Goal: Information Seeking & Learning: Find specific fact

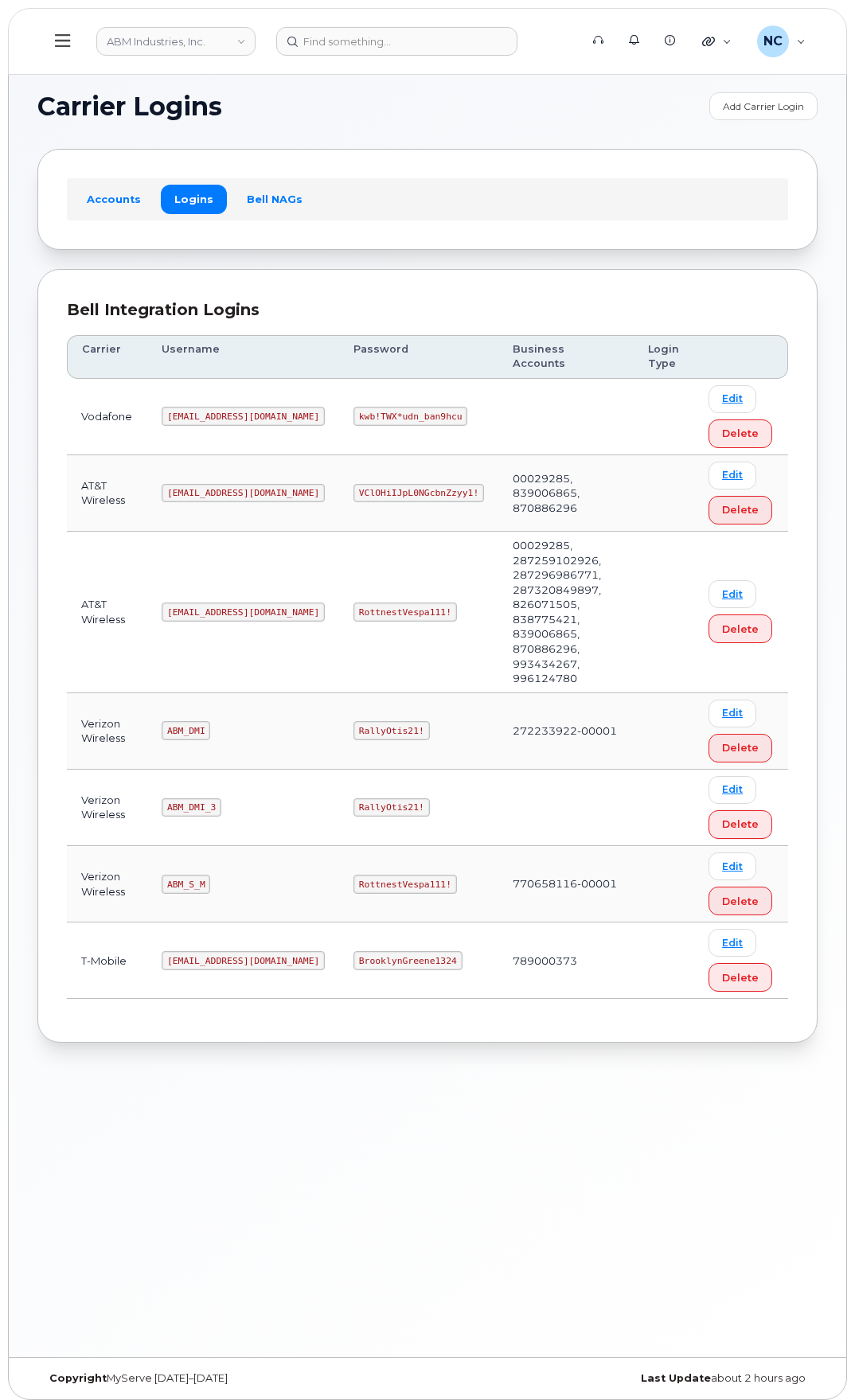
drag, startPoint x: 375, startPoint y: 824, endPoint x: 372, endPoint y: 833, distance: 9.5
click at [372, 875] on code "RottnestVespa111!" at bounding box center [405, 885] width 103 height 19
drag, startPoint x: 395, startPoint y: 824, endPoint x: 291, endPoint y: 824, distance: 104.0
click at [340, 846] on td "RottnestVespa111!" at bounding box center [419, 884] width 159 height 76
copy code "RottnestVespa111!"
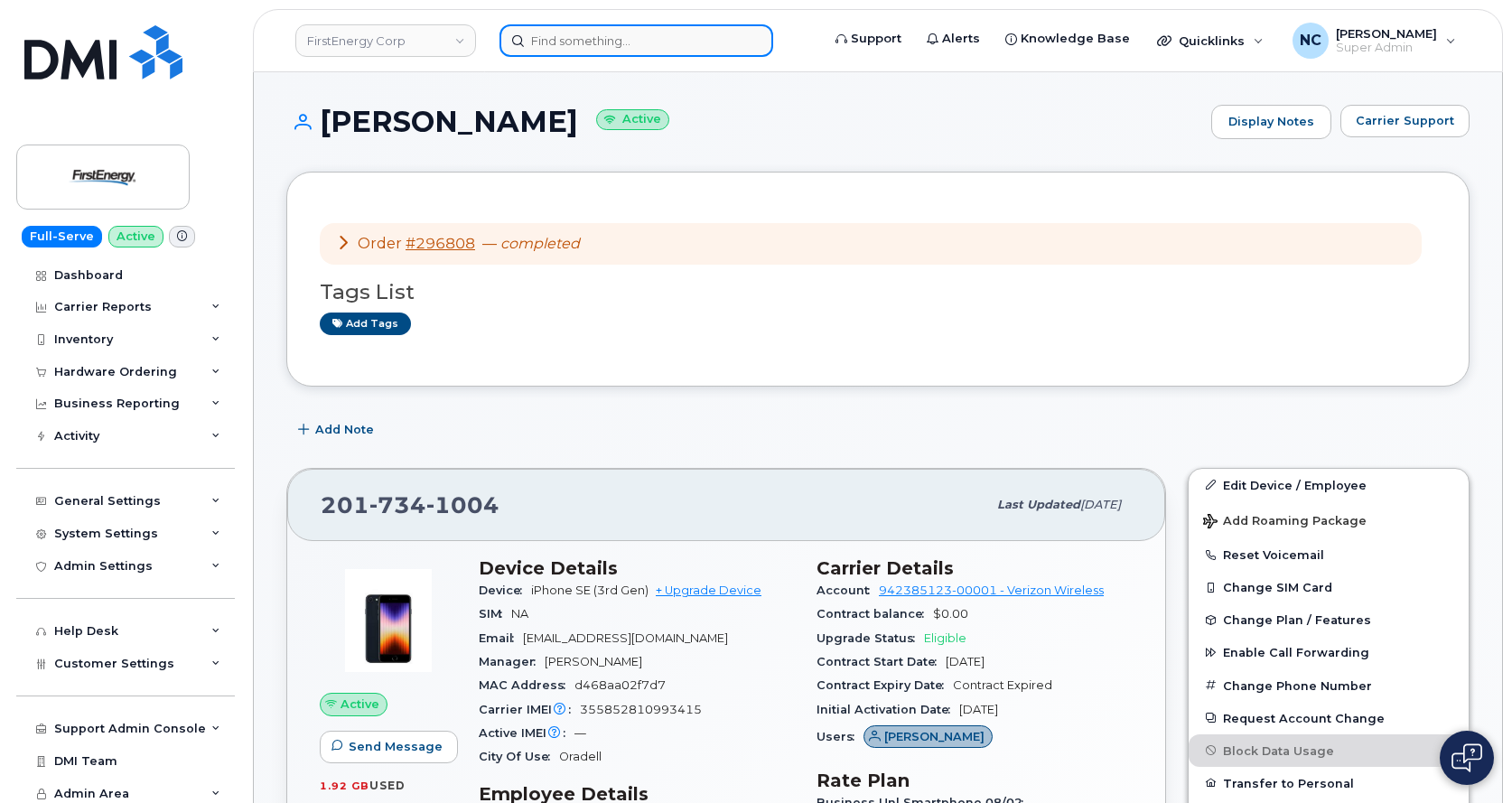
click at [576, 37] on input at bounding box center [636, 41] width 274 height 33
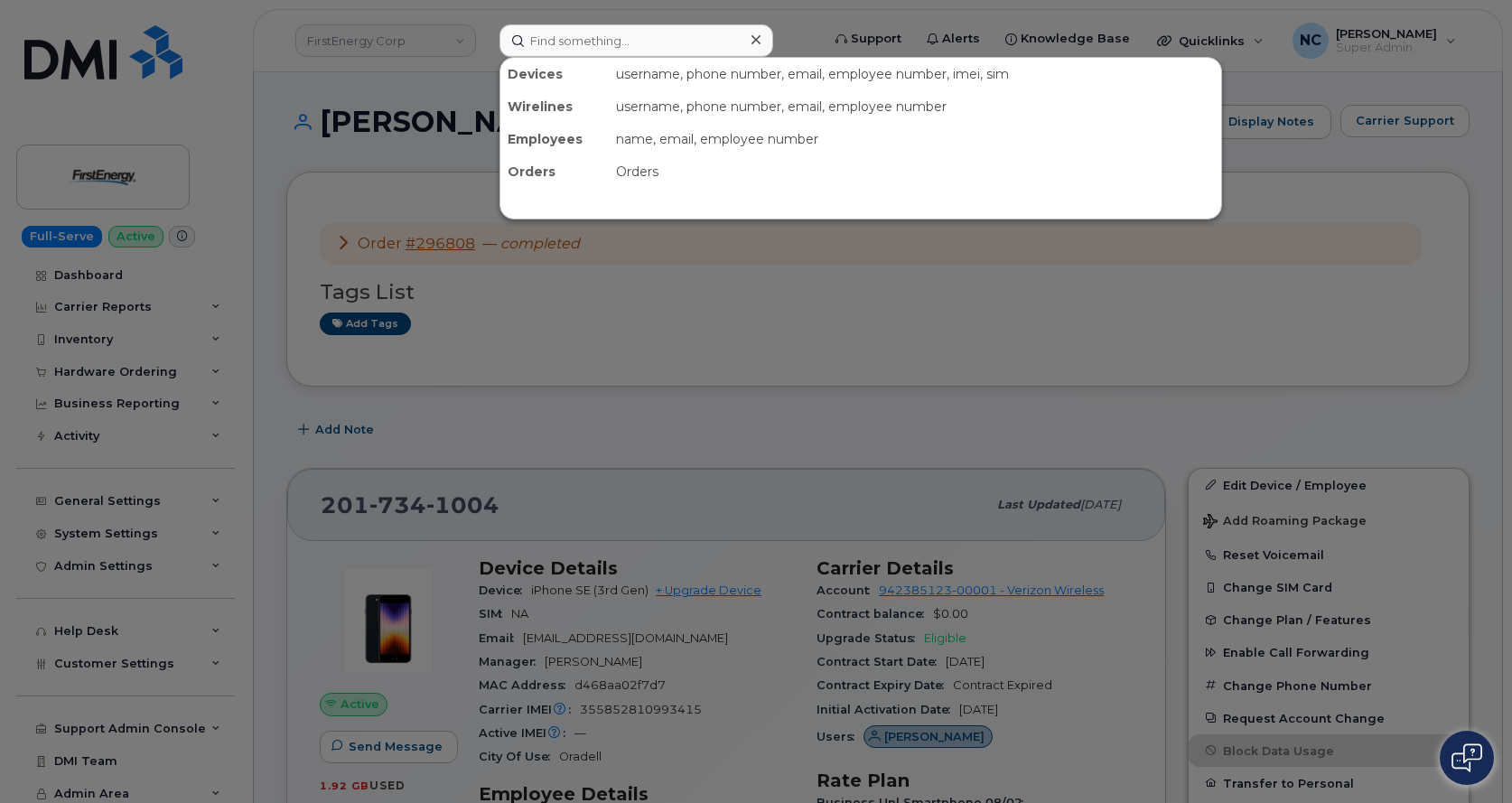
click at [454, 57] on div at bounding box center [756, 401] width 1512 height 803
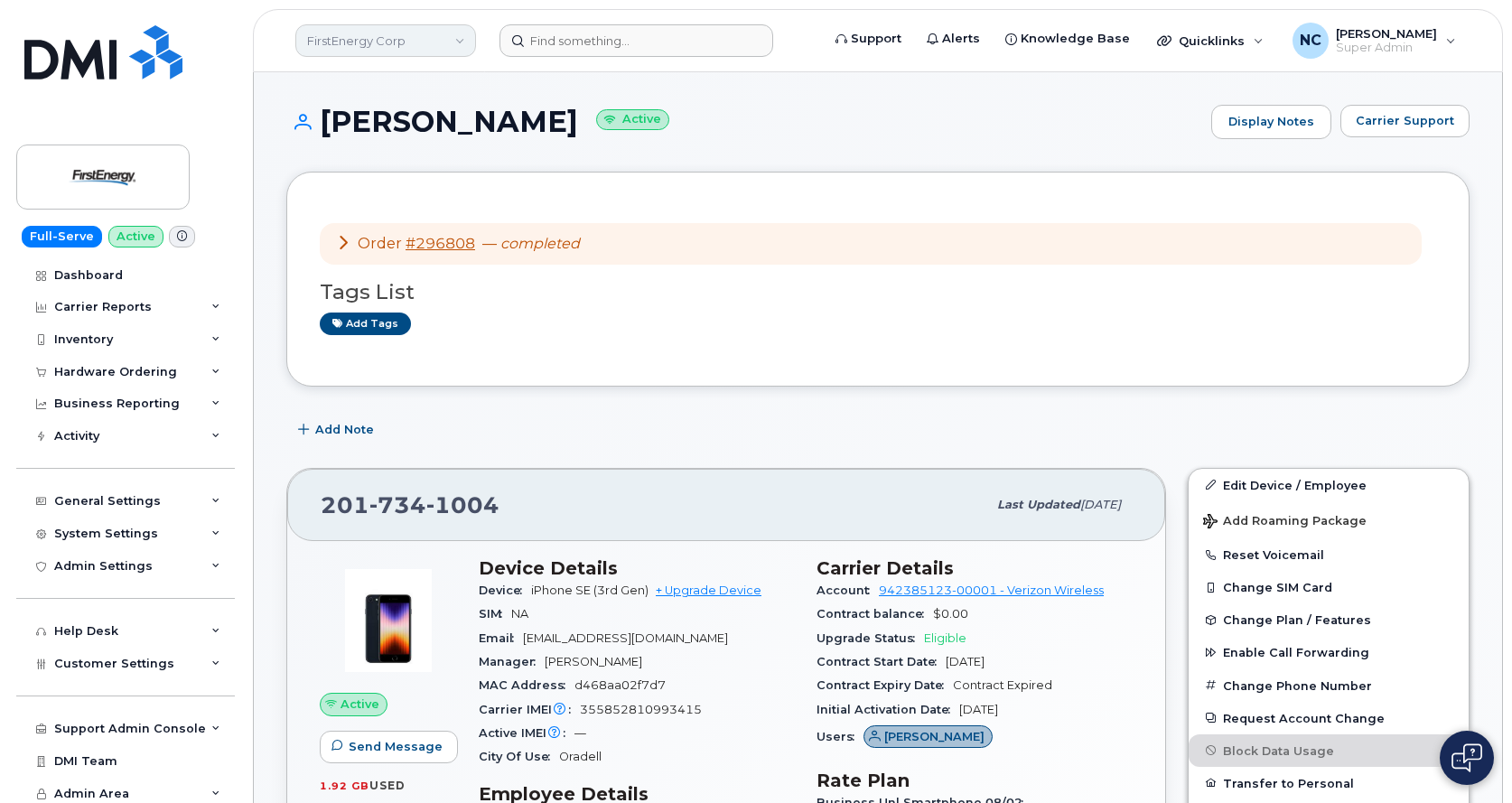
click at [449, 55] on link "FirstEnergy Corp" at bounding box center [385, 41] width 181 height 33
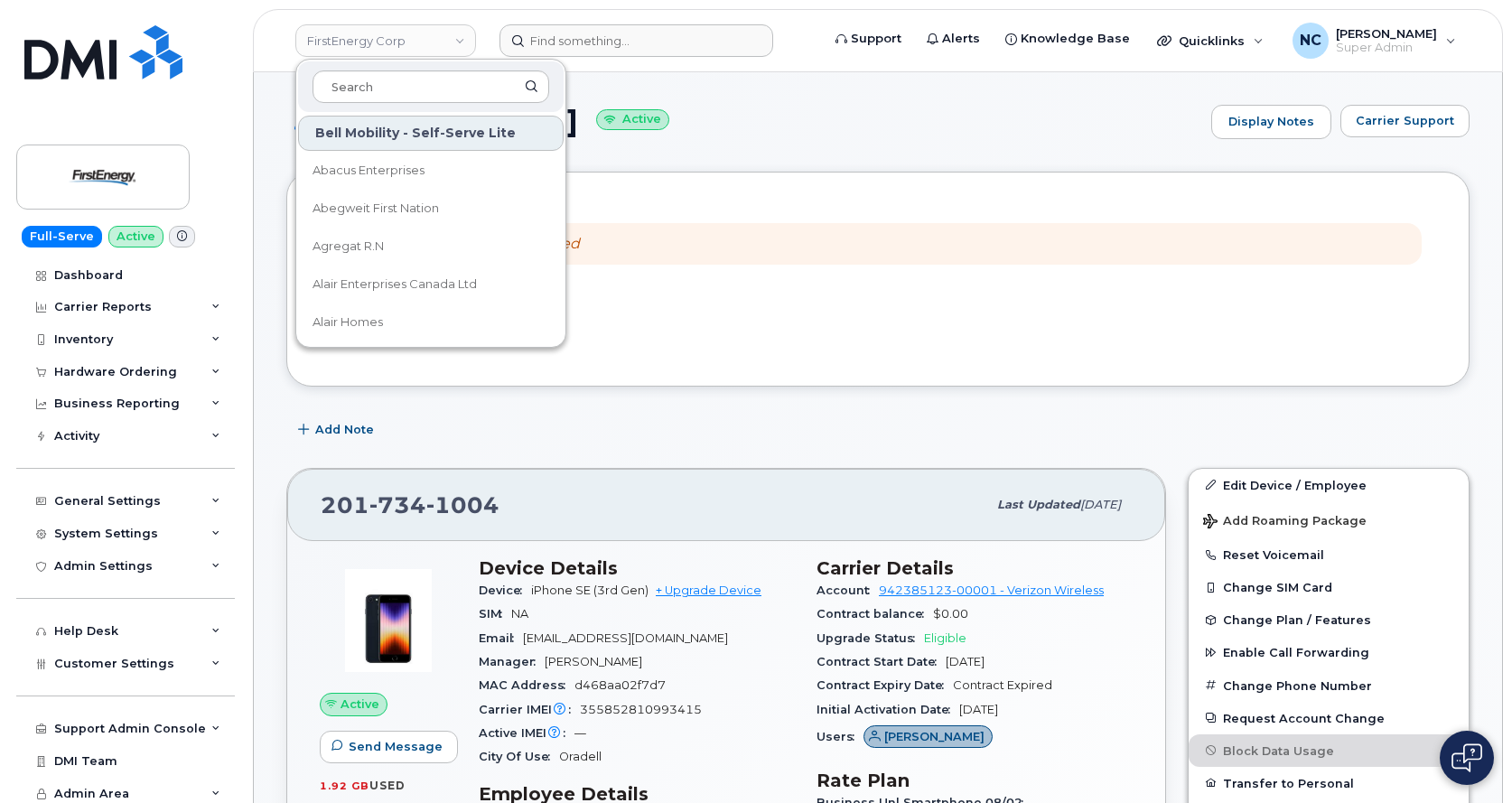
click at [411, 64] on div at bounding box center [430, 86] width 265 height 51
click at [632, 29] on input at bounding box center [636, 41] width 274 height 33
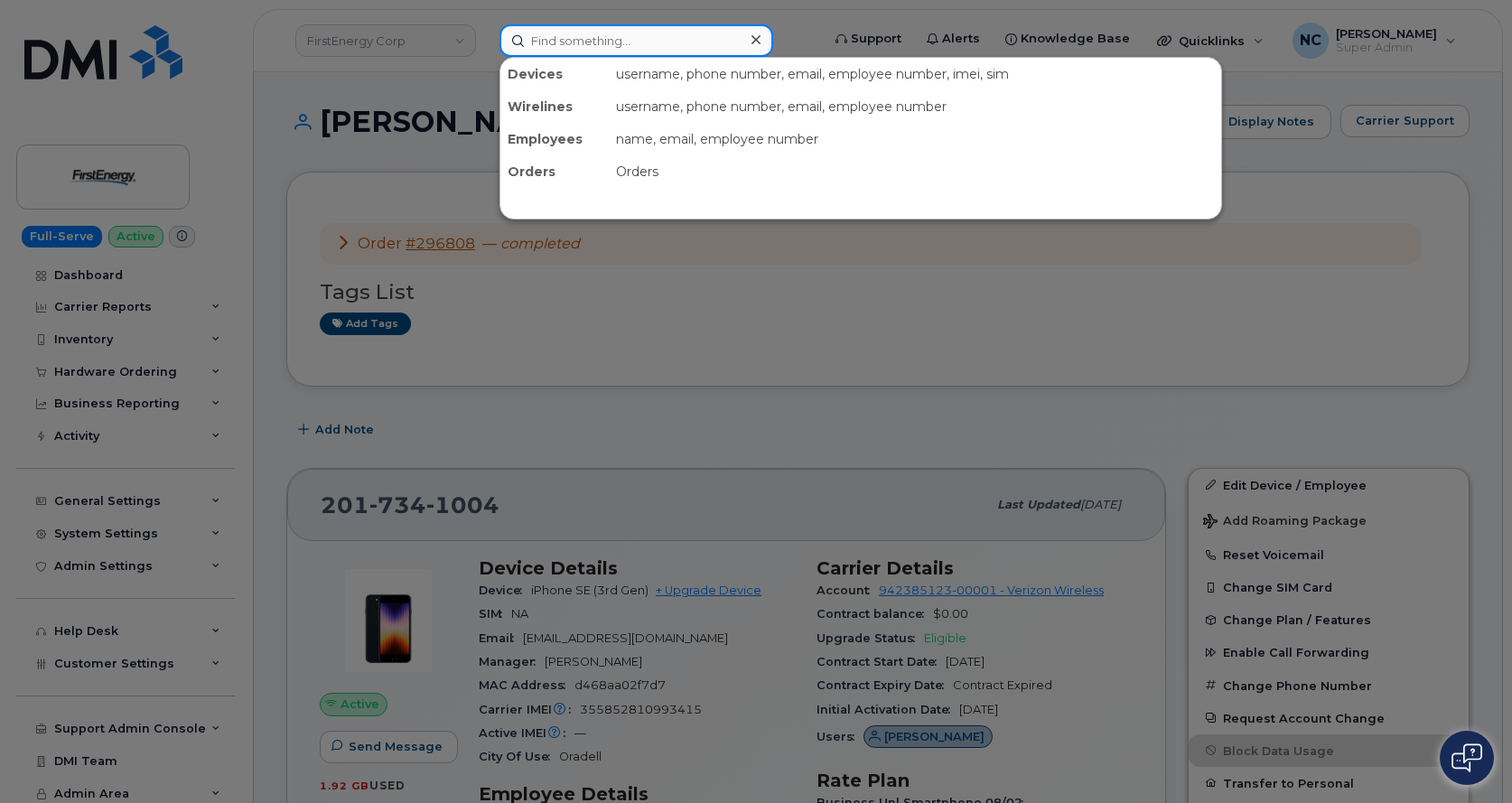
paste input "5142297763"
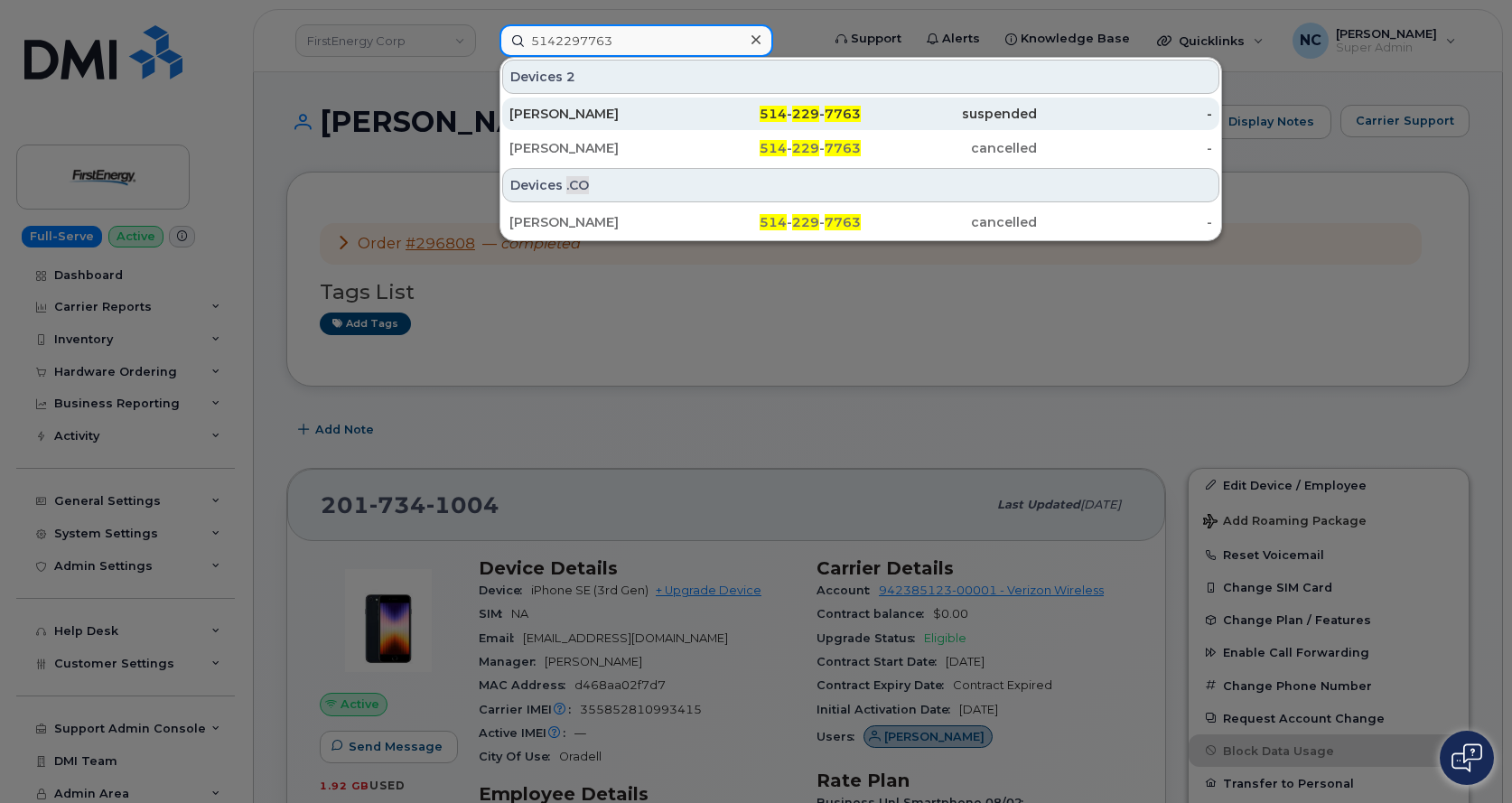
type input "5142297763"
click at [646, 112] on div "Riad Diab" at bounding box center [597, 114] width 176 height 18
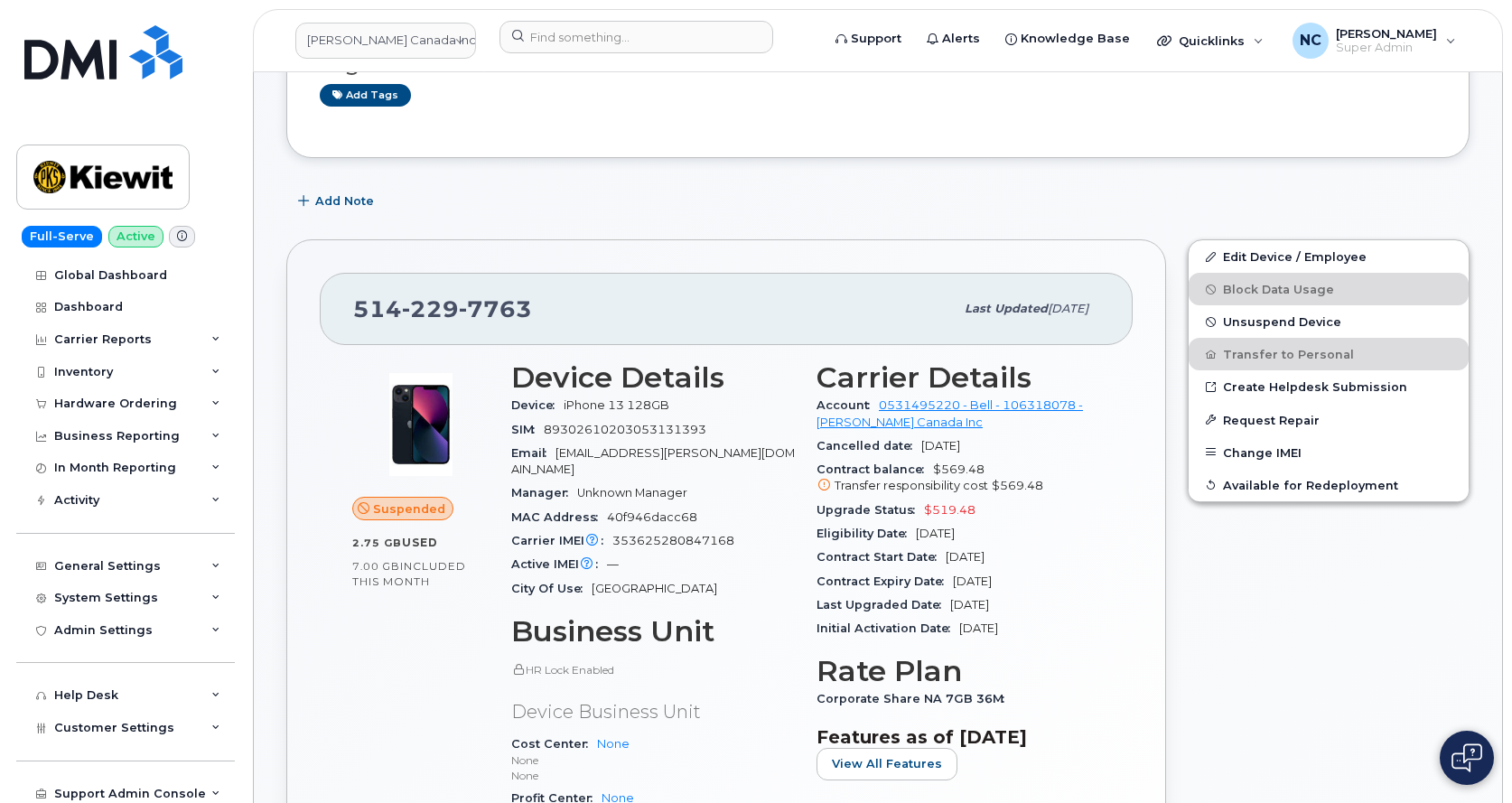
scroll to position [271, 0]
click at [177, 232] on icon at bounding box center [182, 236] width 10 height 10
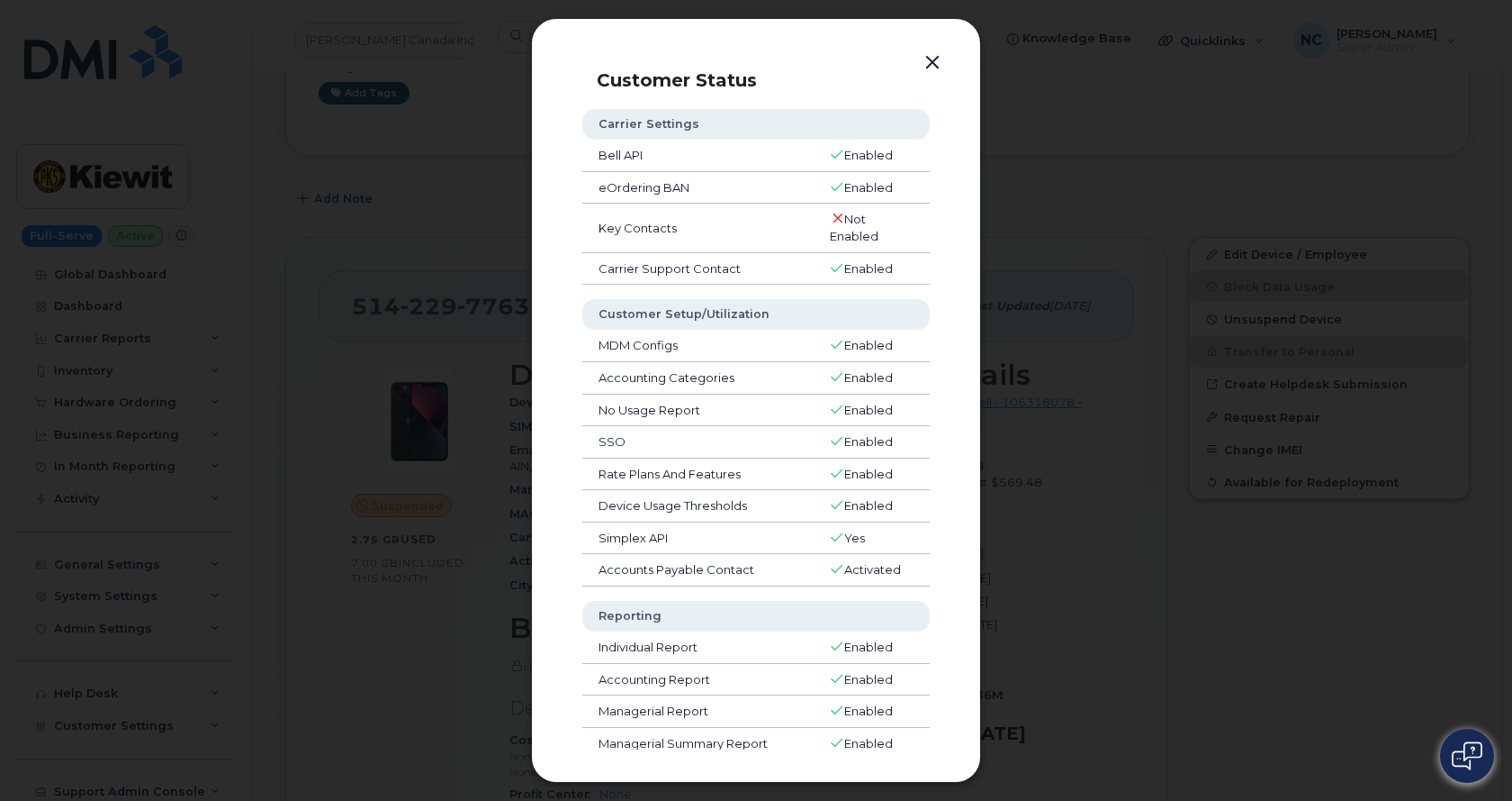
click at [1044, 325] on div at bounding box center [756, 400] width 1512 height 801
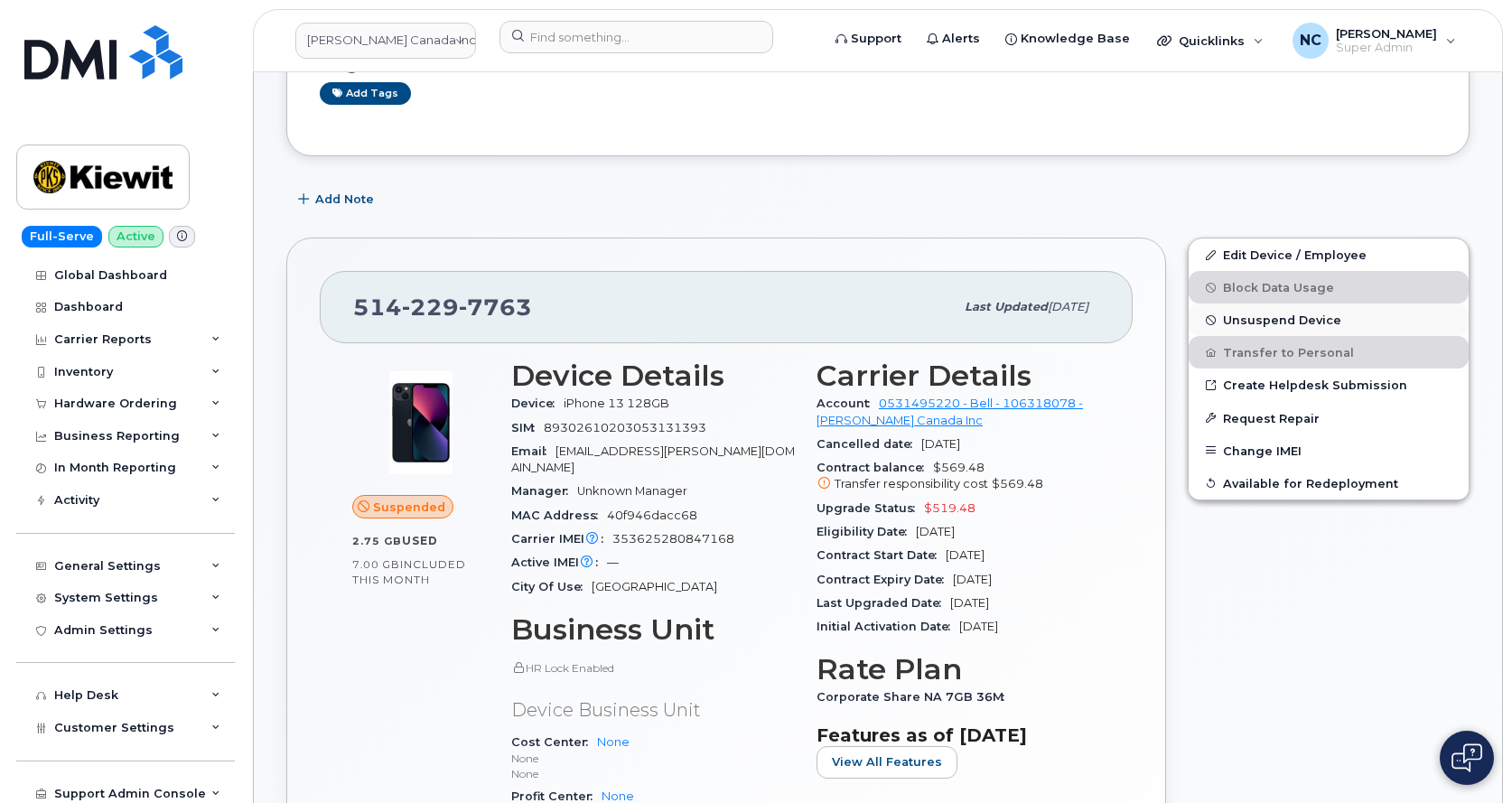
click at [1307, 317] on span "Unsuspend Device" at bounding box center [1282, 321] width 118 height 14
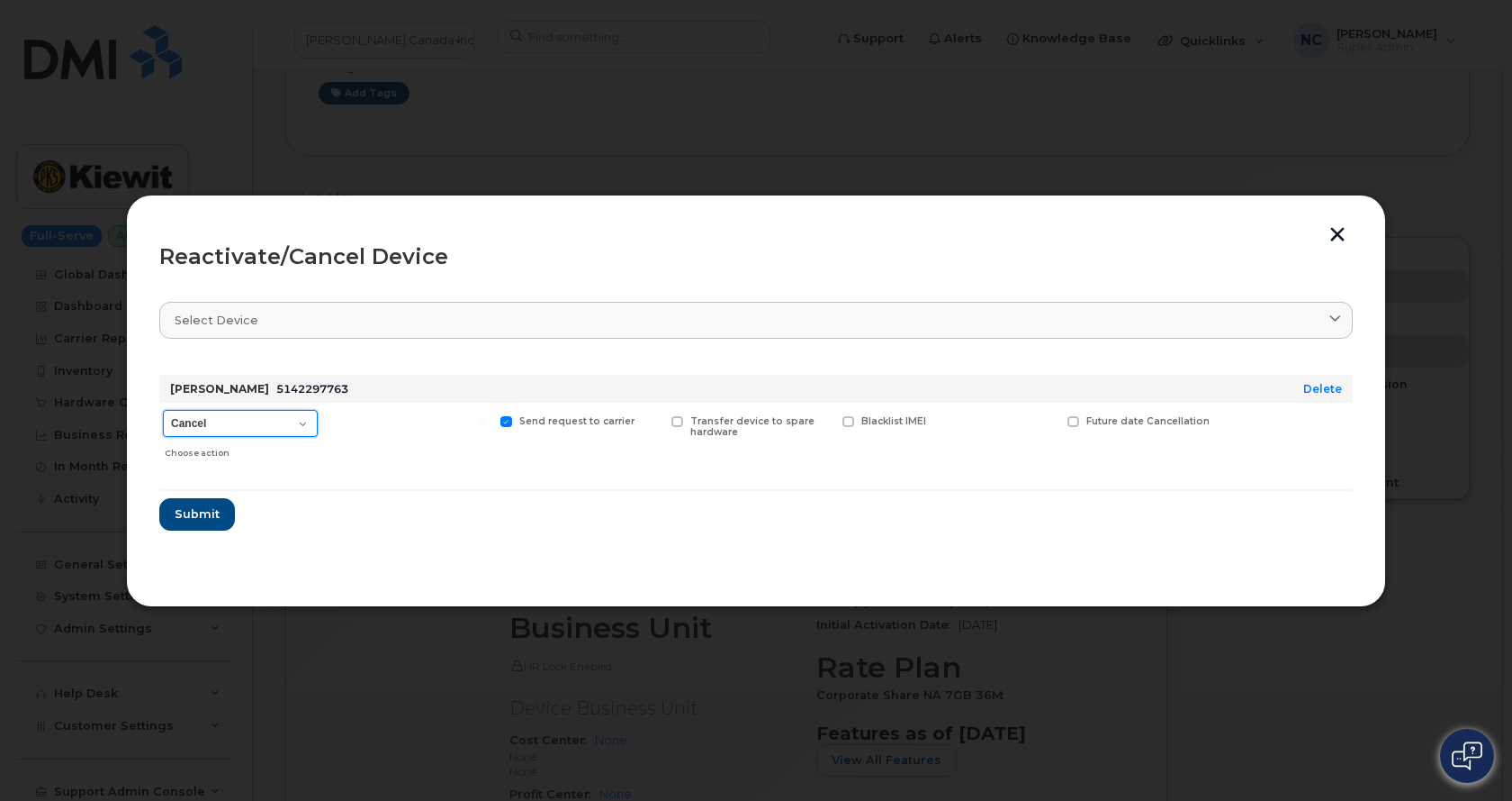
click at [263, 424] on select "Cancel Suspend - Extend Suspension Reactivate" at bounding box center [240, 423] width 154 height 27
select select "[object Object]"
click at [163, 410] on select "Cancel Suspend - Extend Suspension Reactivate" at bounding box center [240, 423] width 154 height 27
drag, startPoint x: 436, startPoint y: 33, endPoint x: 850, endPoint y: 165, distance: 434.5
click at [446, 36] on div at bounding box center [756, 400] width 1512 height 801
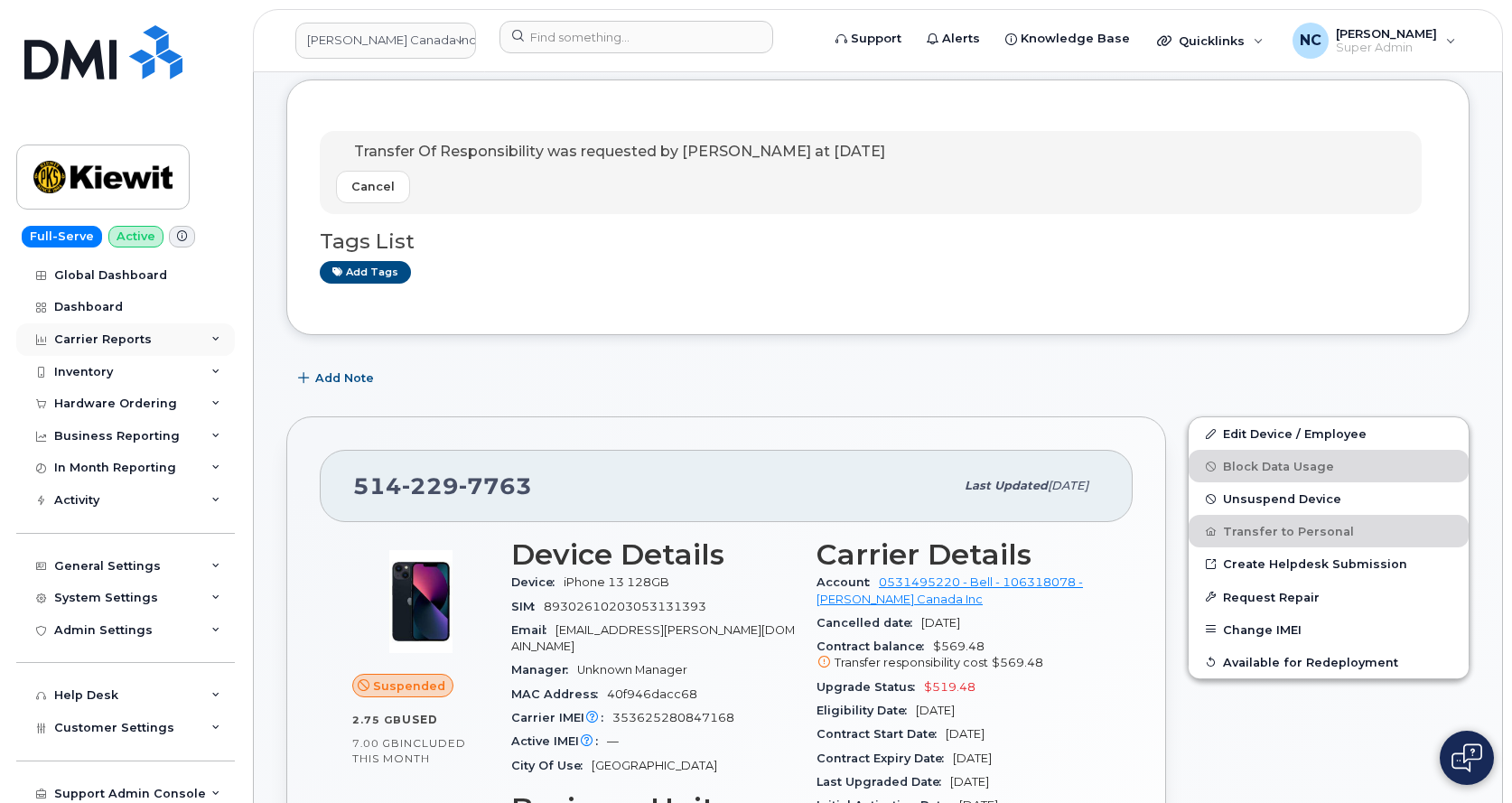
scroll to position [90, 0]
click at [193, 401] on div "Hardware Ordering" at bounding box center [125, 403] width 218 height 33
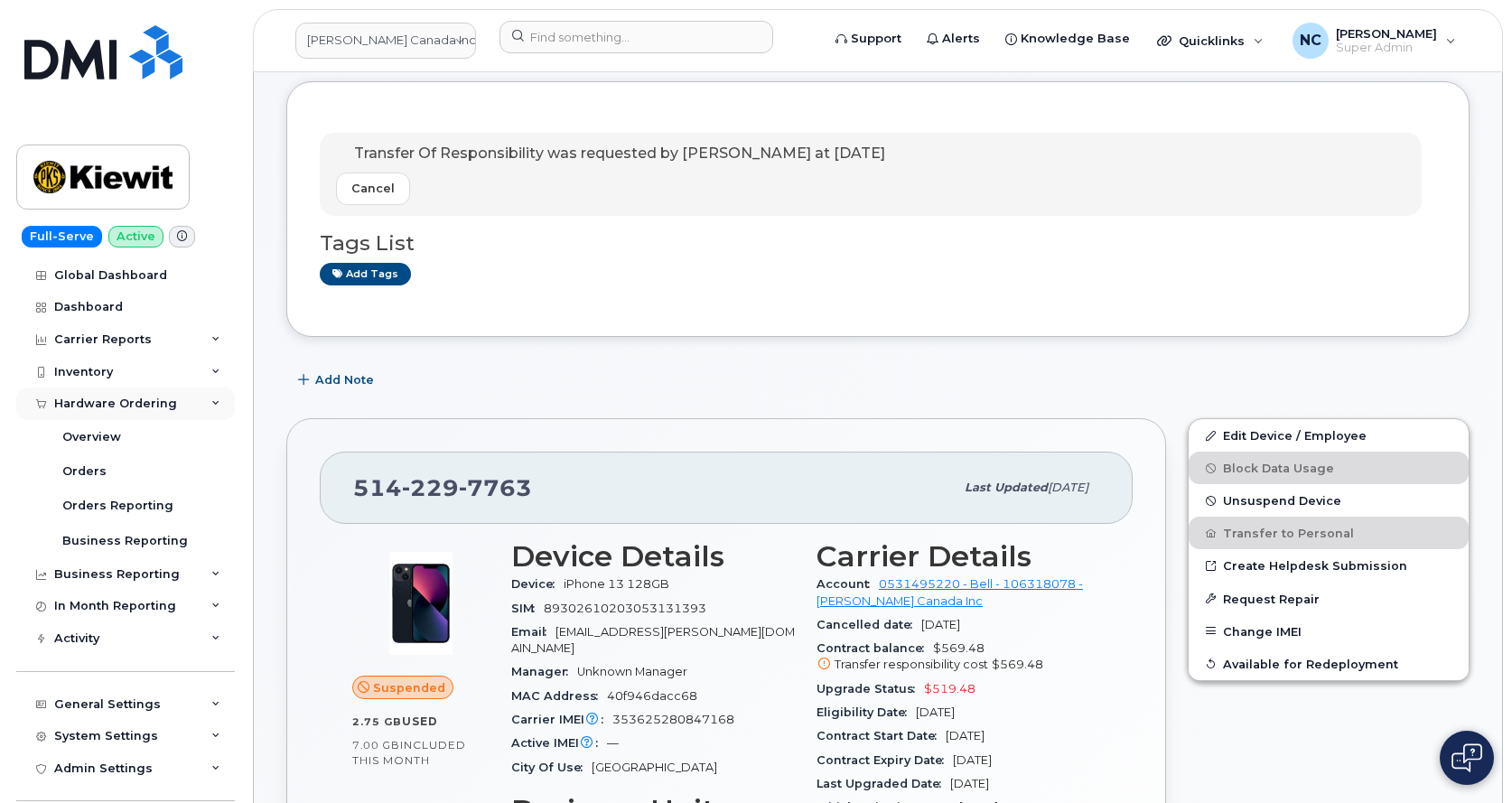
click at [206, 393] on div "Hardware Ordering" at bounding box center [125, 403] width 218 height 33
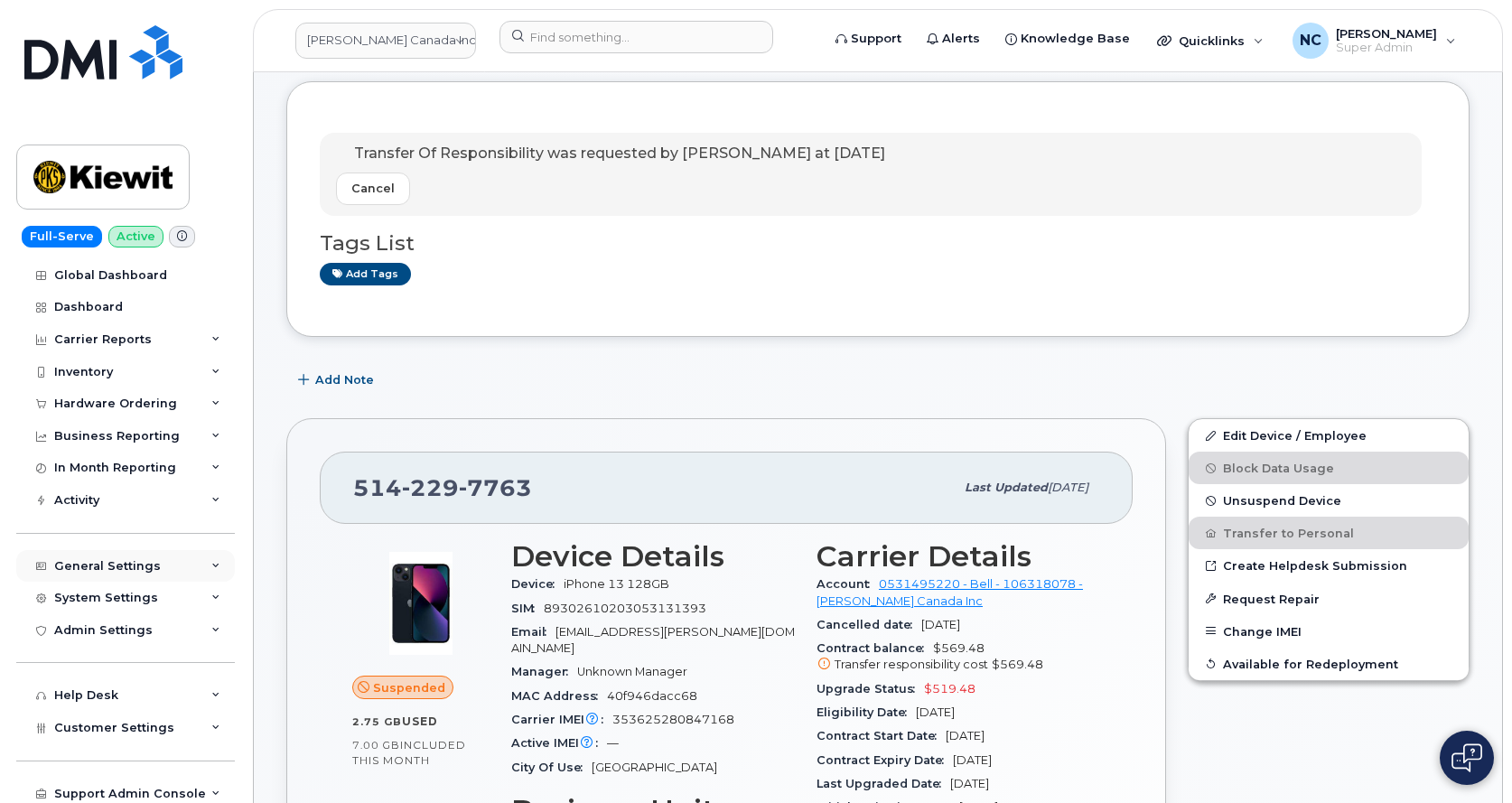
click at [123, 565] on div "General Settings" at bounding box center [107, 566] width 106 height 15
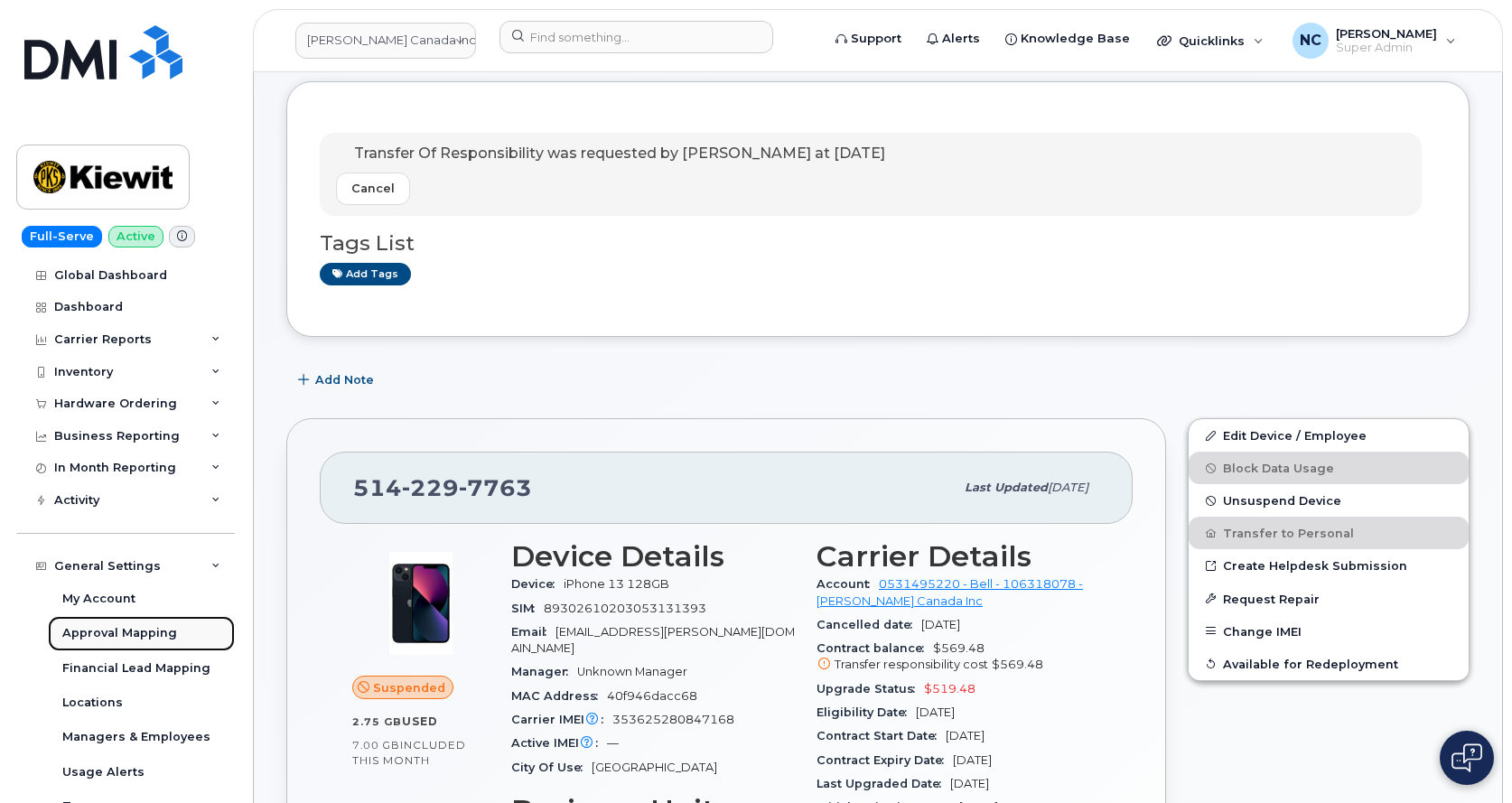
click at [139, 637] on div "Approval Mapping" at bounding box center [120, 633] width 115 height 16
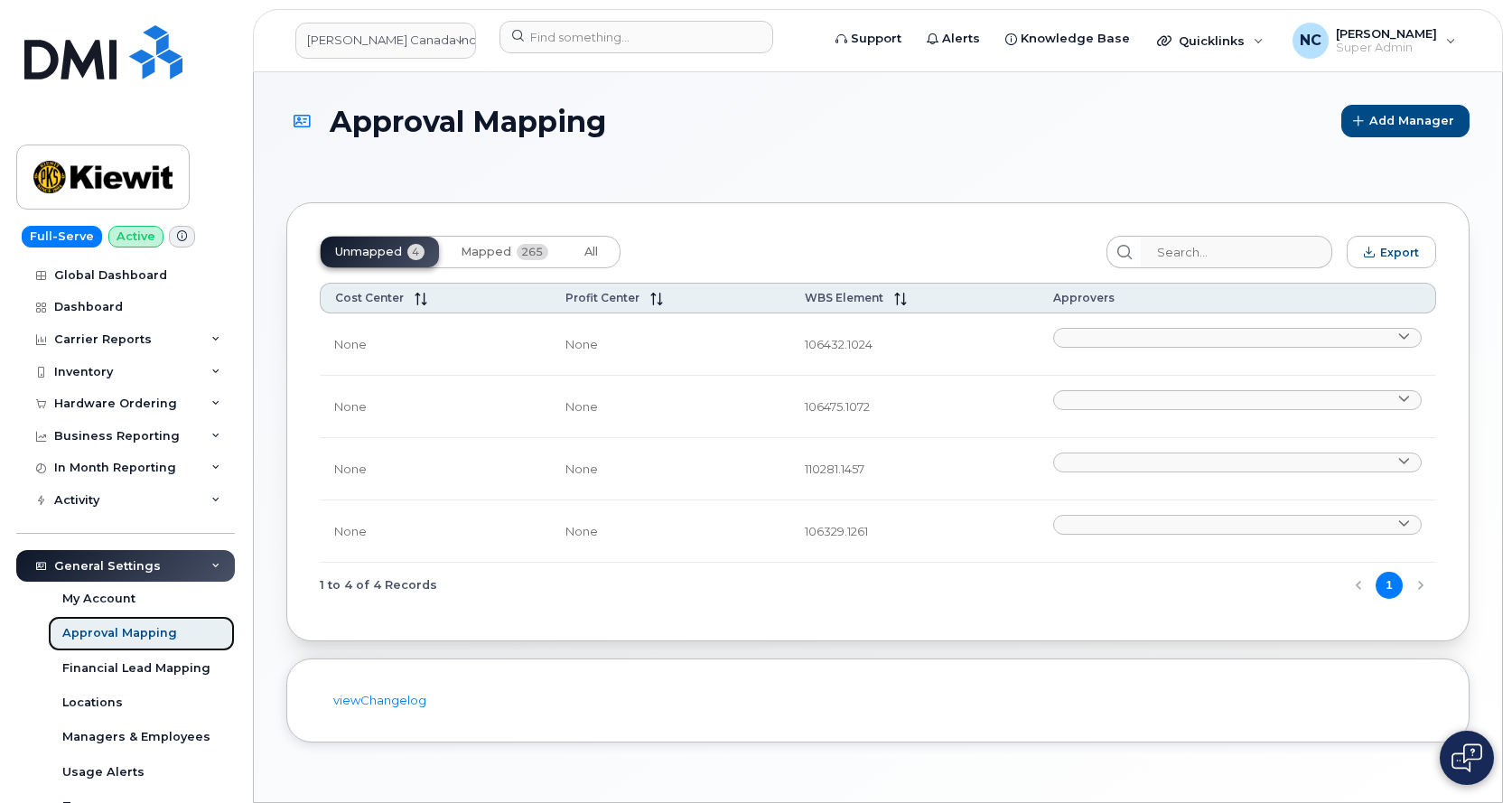
scroll to position [9, 0]
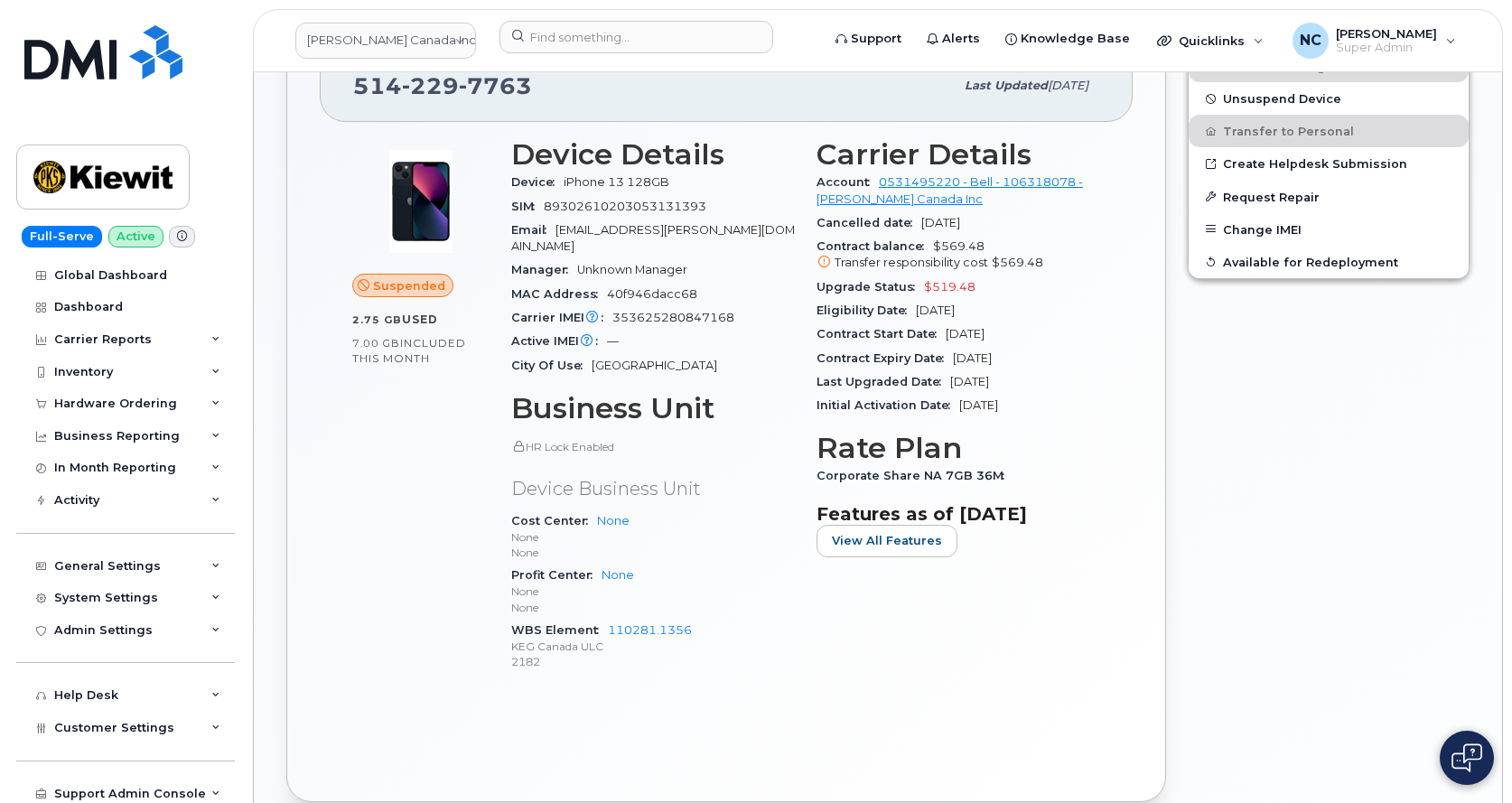
scroll to position [525, 0]
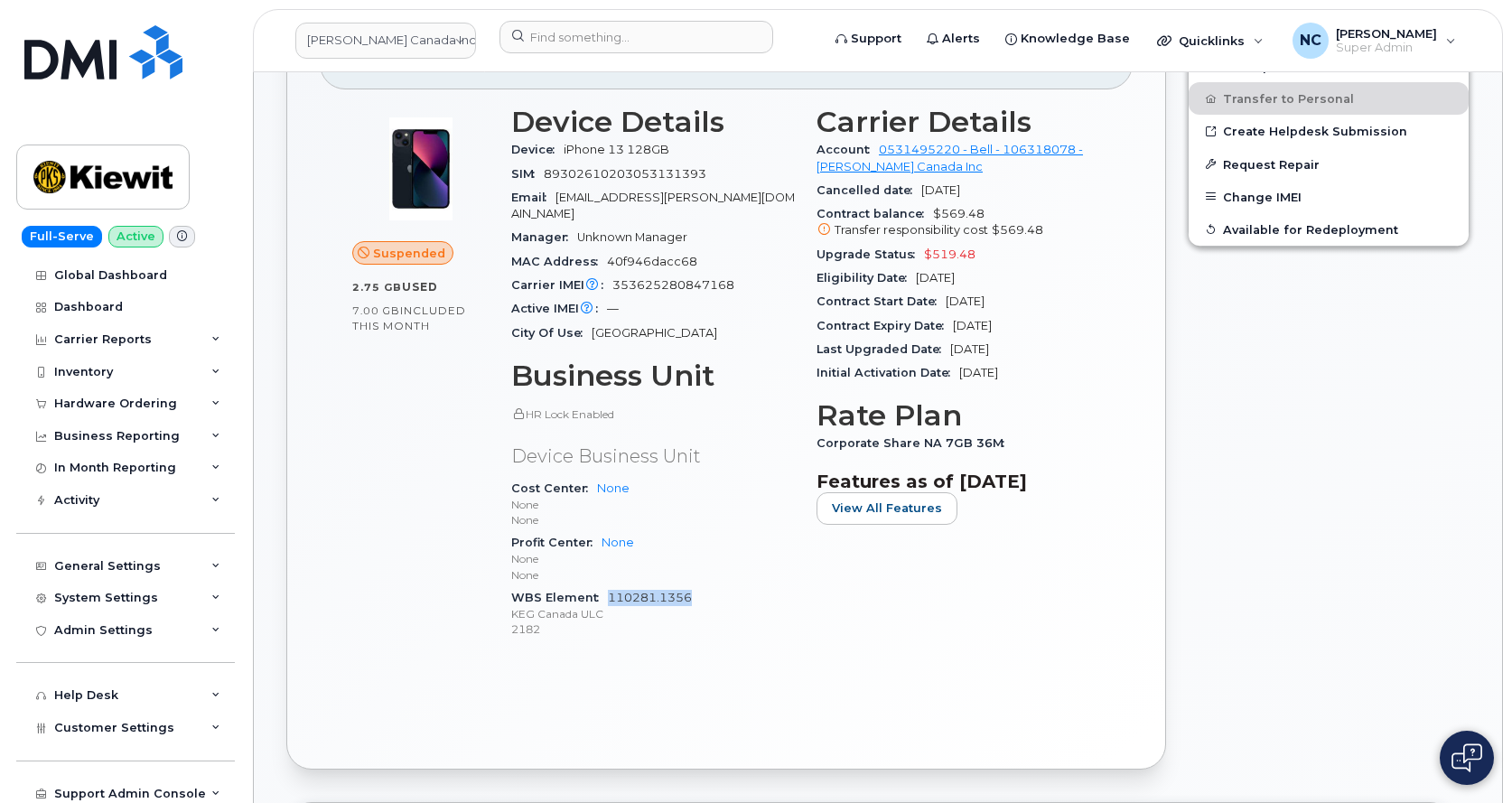
drag, startPoint x: 747, startPoint y: 587, endPoint x: 608, endPoint y: 578, distance: 139.3
click at [608, 586] on div "WBS Element 110281.1356 KEG Canada ULC 2182" at bounding box center [653, 612] width 284 height 55
click at [165, 402] on div "Hardware Ordering" at bounding box center [116, 403] width 123 height 15
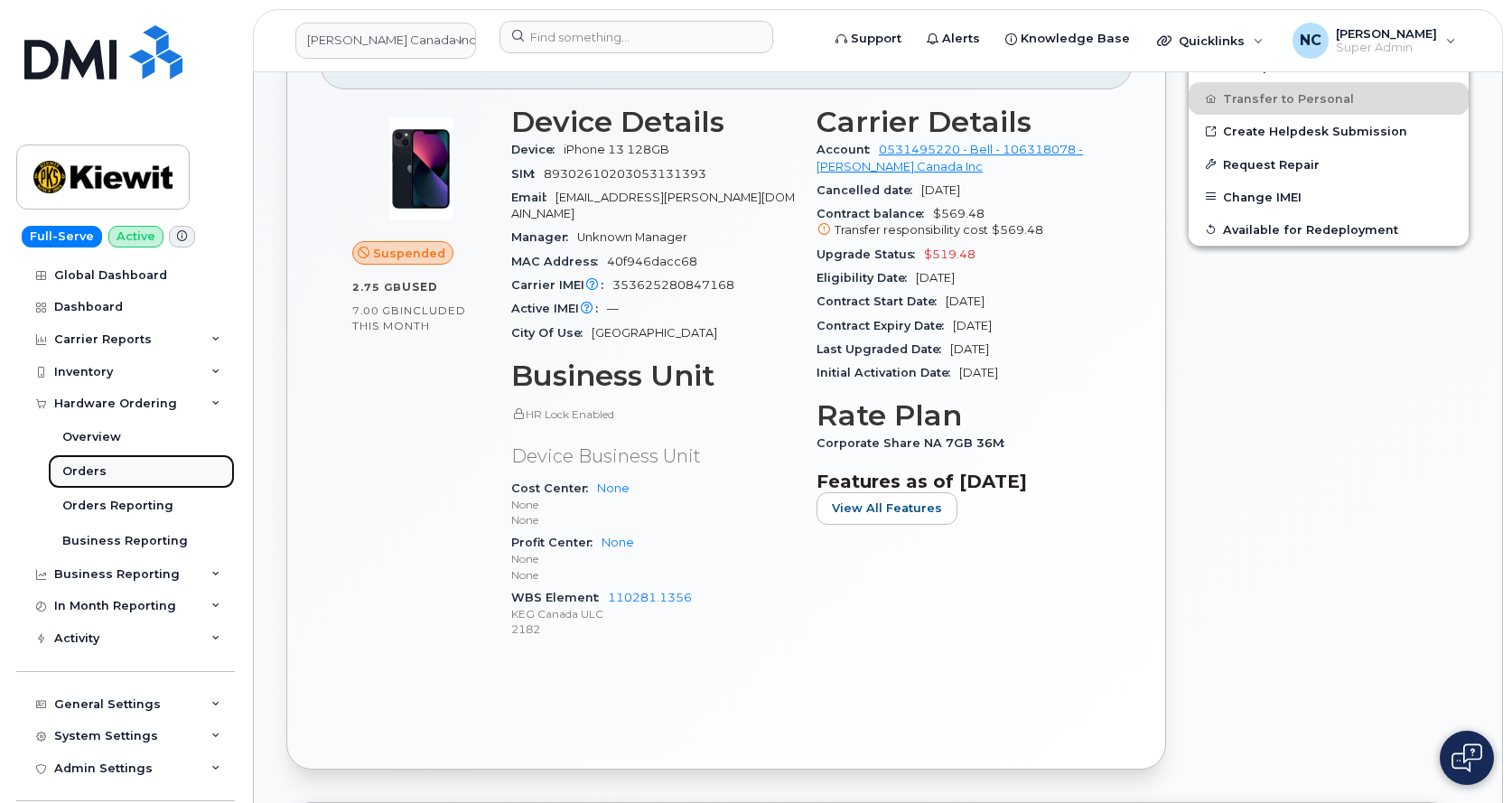
click at [91, 468] on div "Orders" at bounding box center [84, 471] width 45 height 16
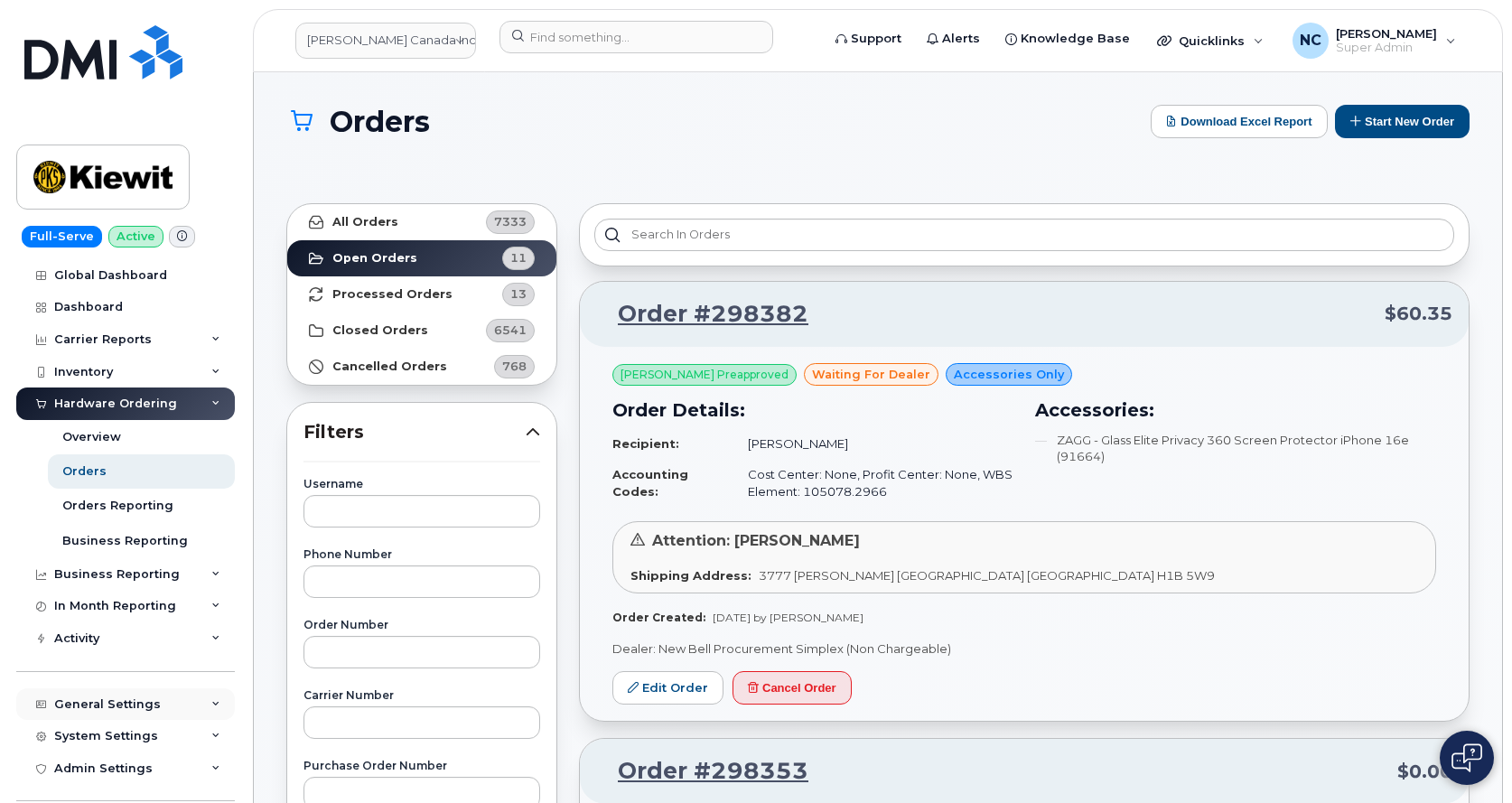
click at [105, 704] on div "General Settings" at bounding box center [107, 704] width 106 height 15
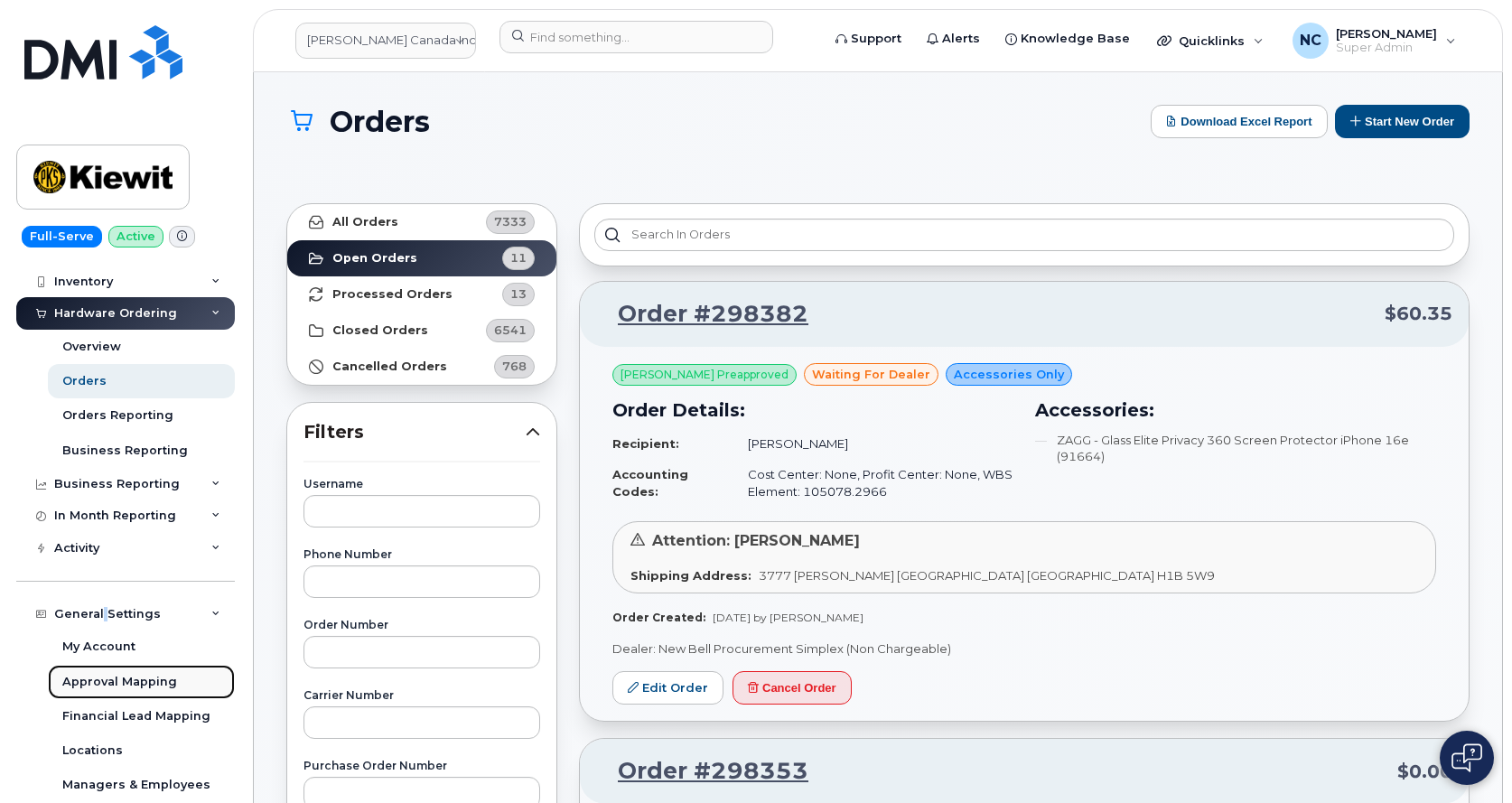
click at [125, 680] on div "Approval Mapping" at bounding box center [120, 682] width 115 height 16
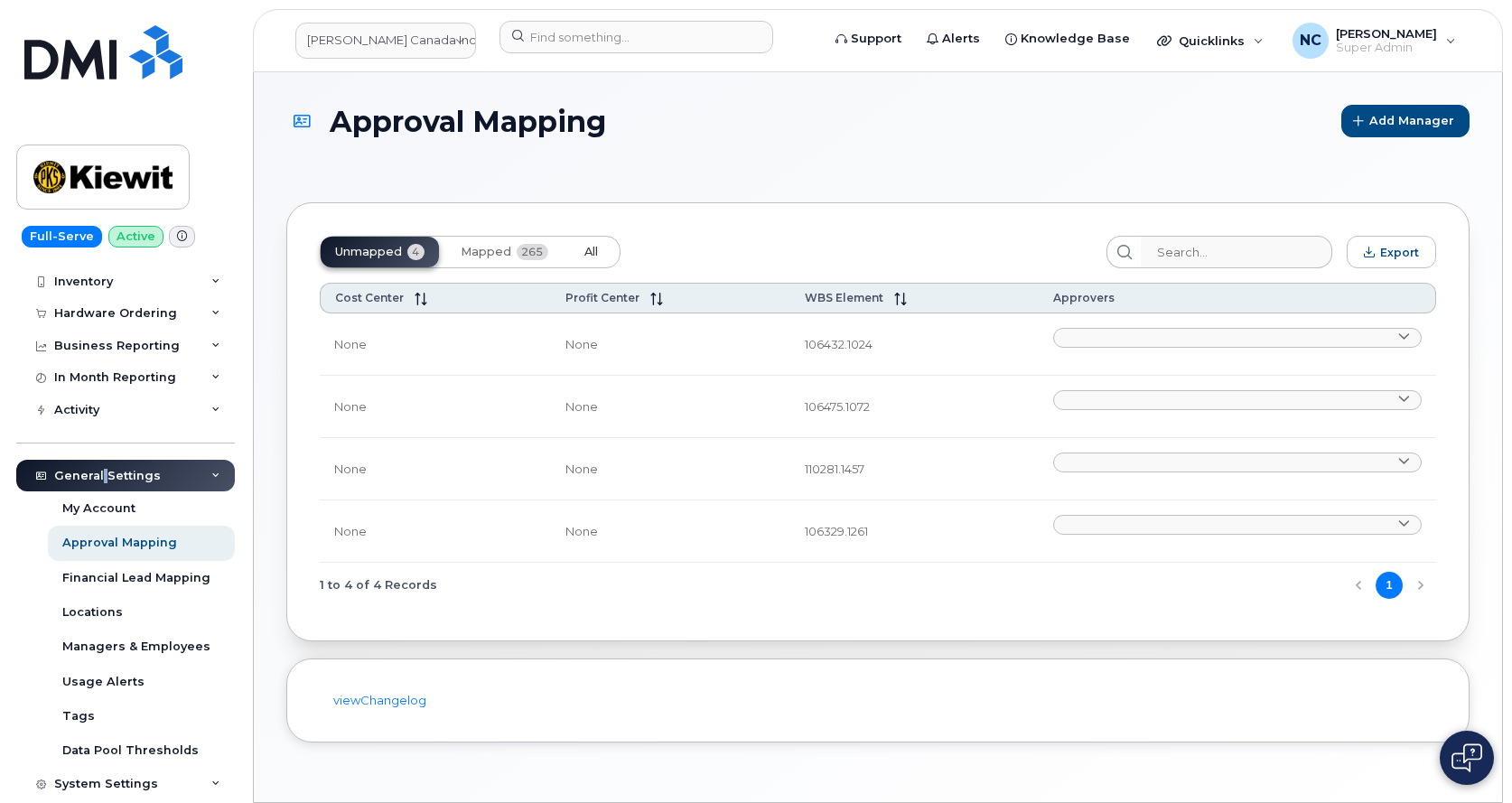
click at [578, 249] on button "All" at bounding box center [591, 251] width 43 height 31
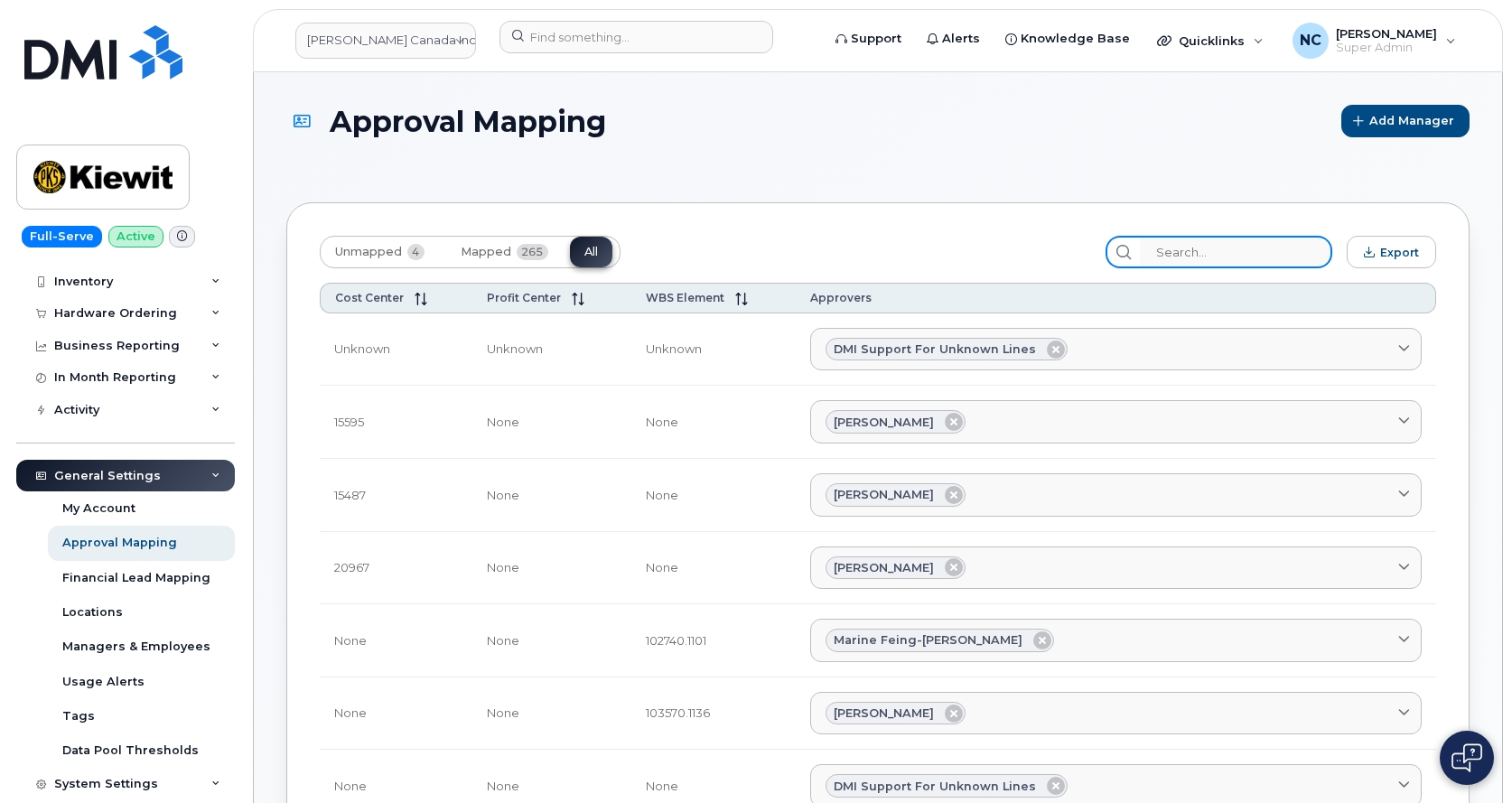
click at [1262, 259] on input "search" at bounding box center [1236, 251] width 193 height 33
paste input "5142297763"
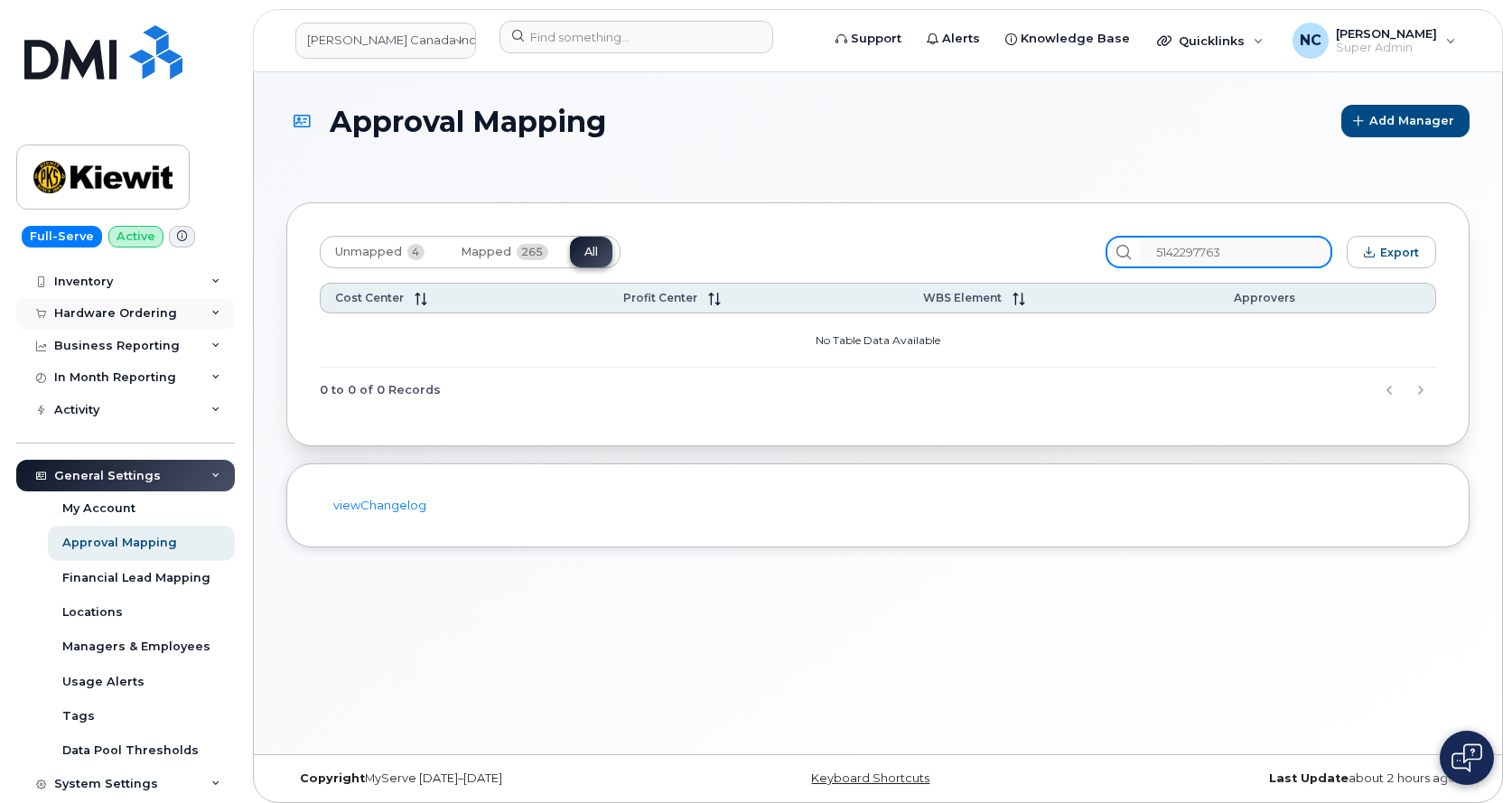
type input "5142297763"
click at [173, 303] on div "Hardware Ordering" at bounding box center [125, 313] width 218 height 33
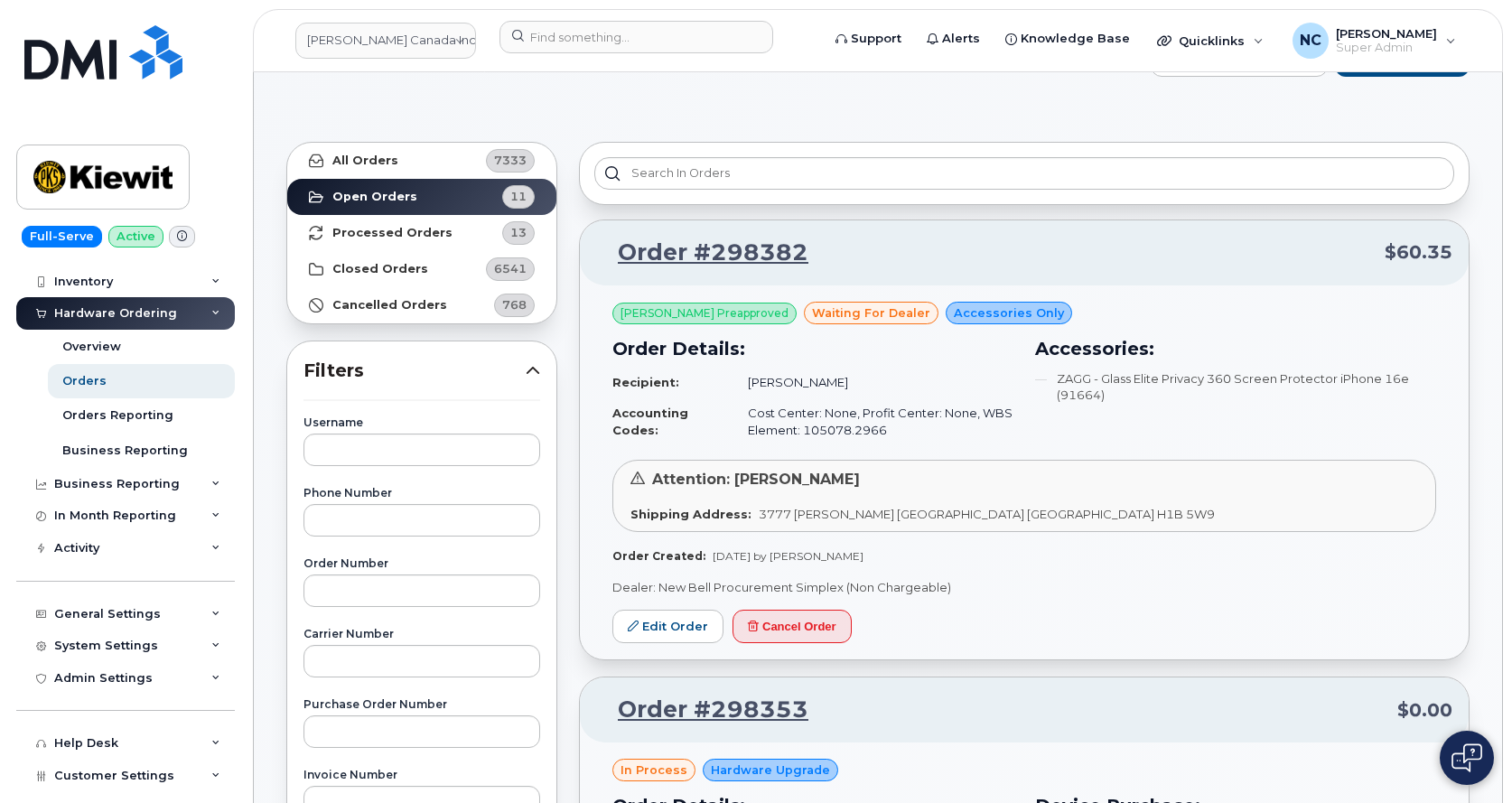
scroll to position [90, 0]
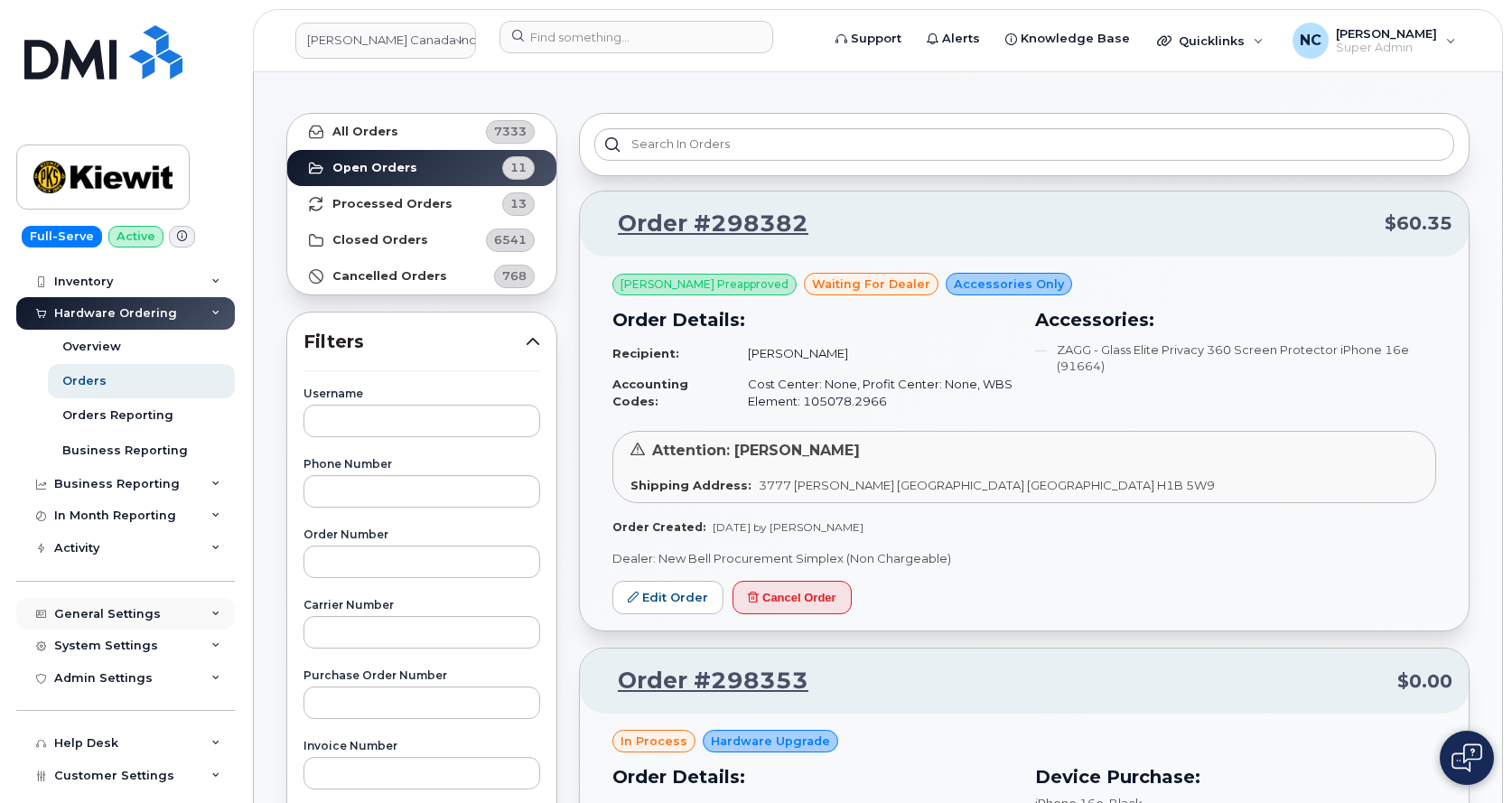
click at [167, 603] on div "General Settings" at bounding box center [125, 613] width 218 height 33
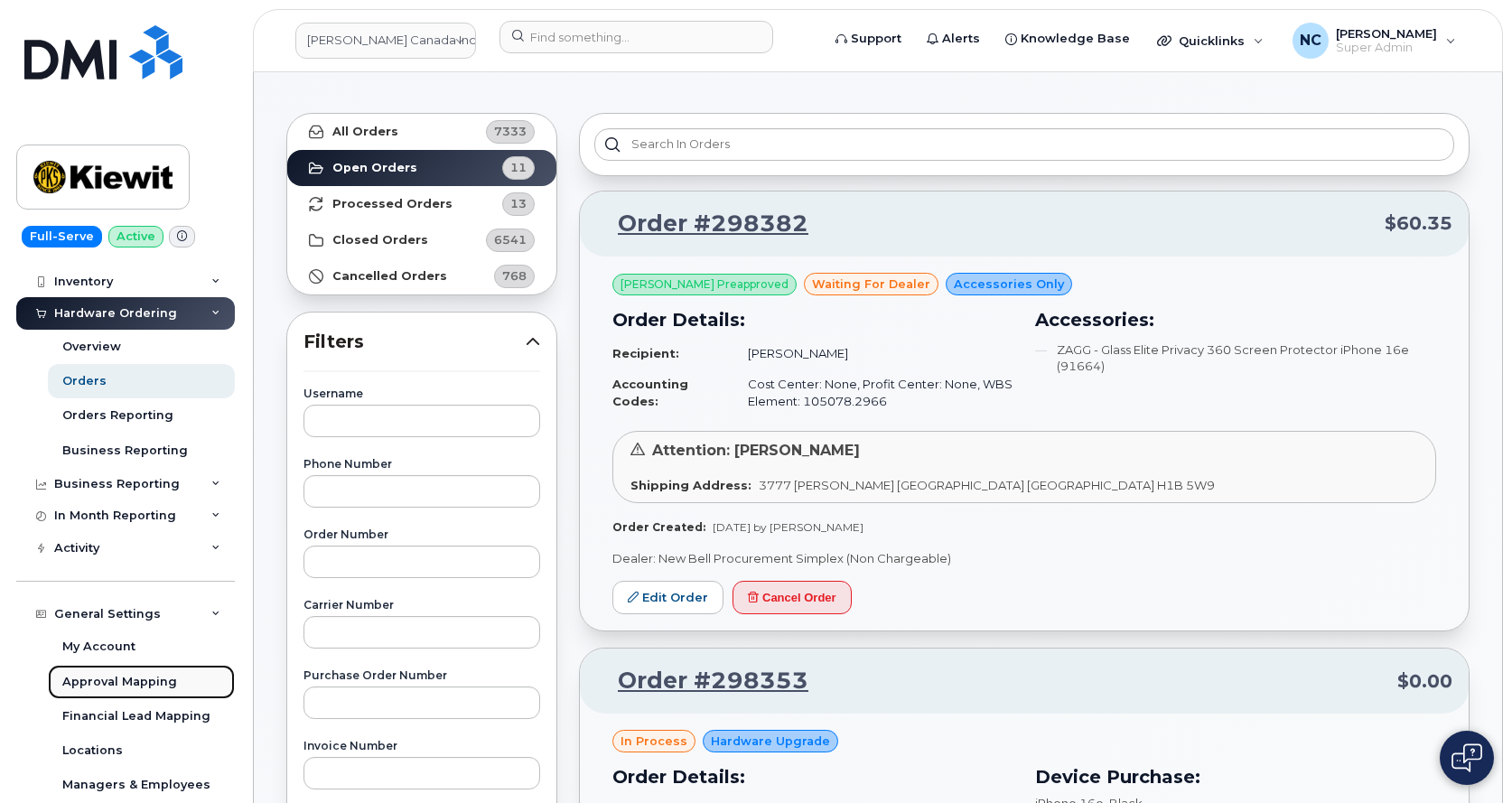
click at [147, 688] on div "Approval Mapping" at bounding box center [120, 682] width 115 height 16
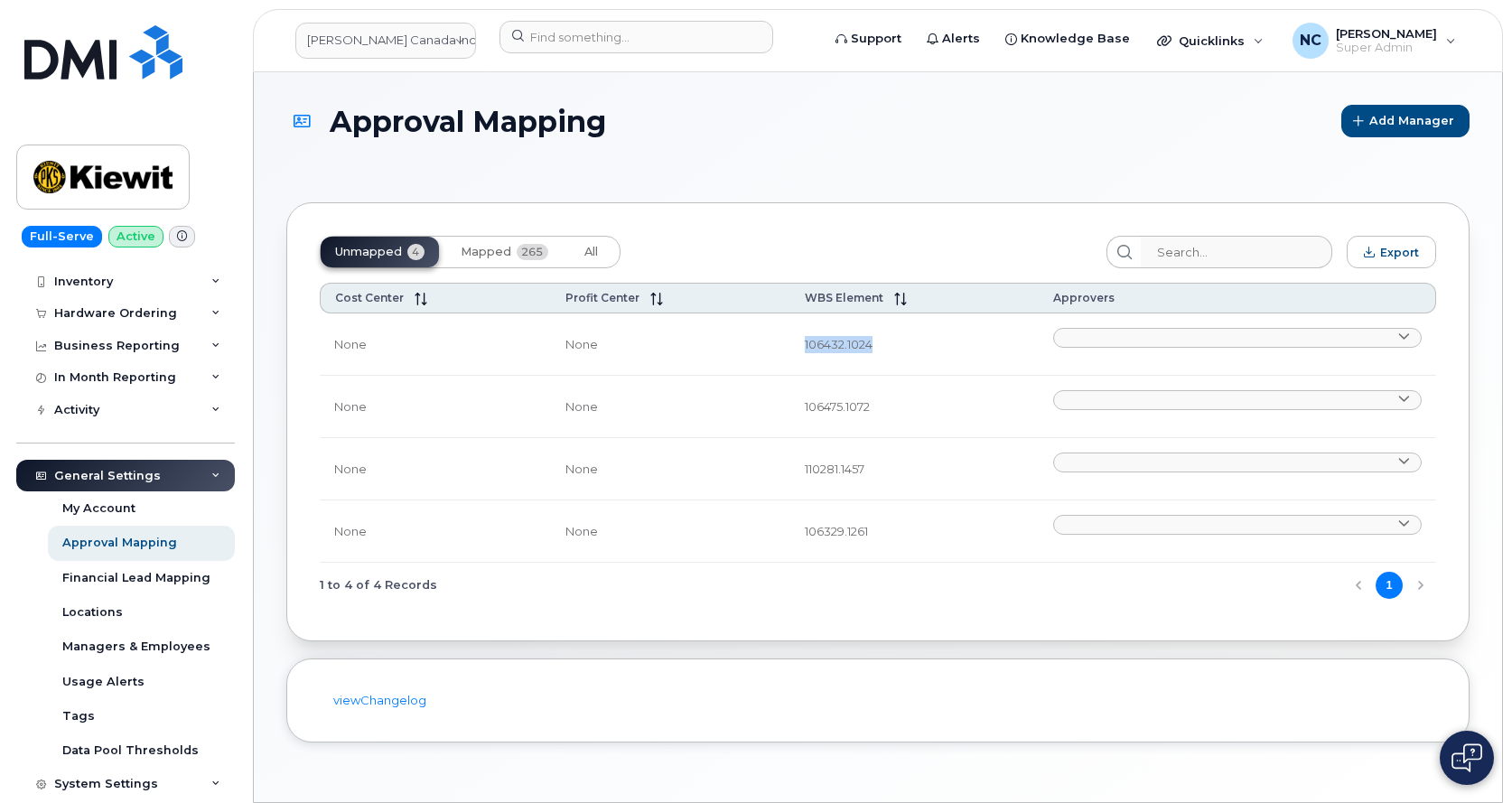
drag, startPoint x: 870, startPoint y: 341, endPoint x: 798, endPoint y: 349, distance: 72.4
click at [798, 349] on td "106432.1024" at bounding box center [914, 344] width 248 height 63
copy td "106432.1024"
click at [1105, 349] on div at bounding box center [1237, 343] width 368 height 33
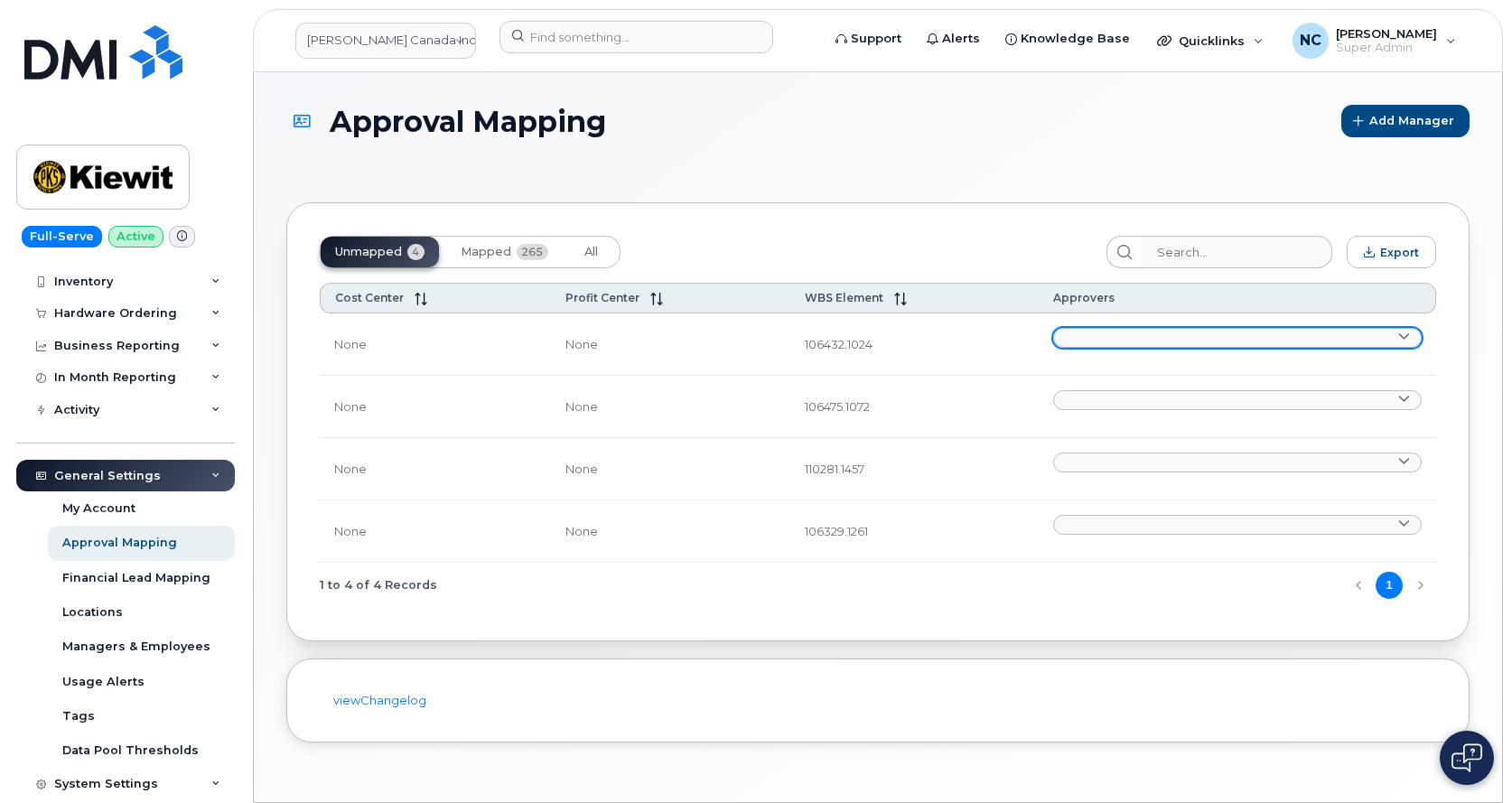
click at [1108, 332] on link at bounding box center [1237, 337] width 368 height 20
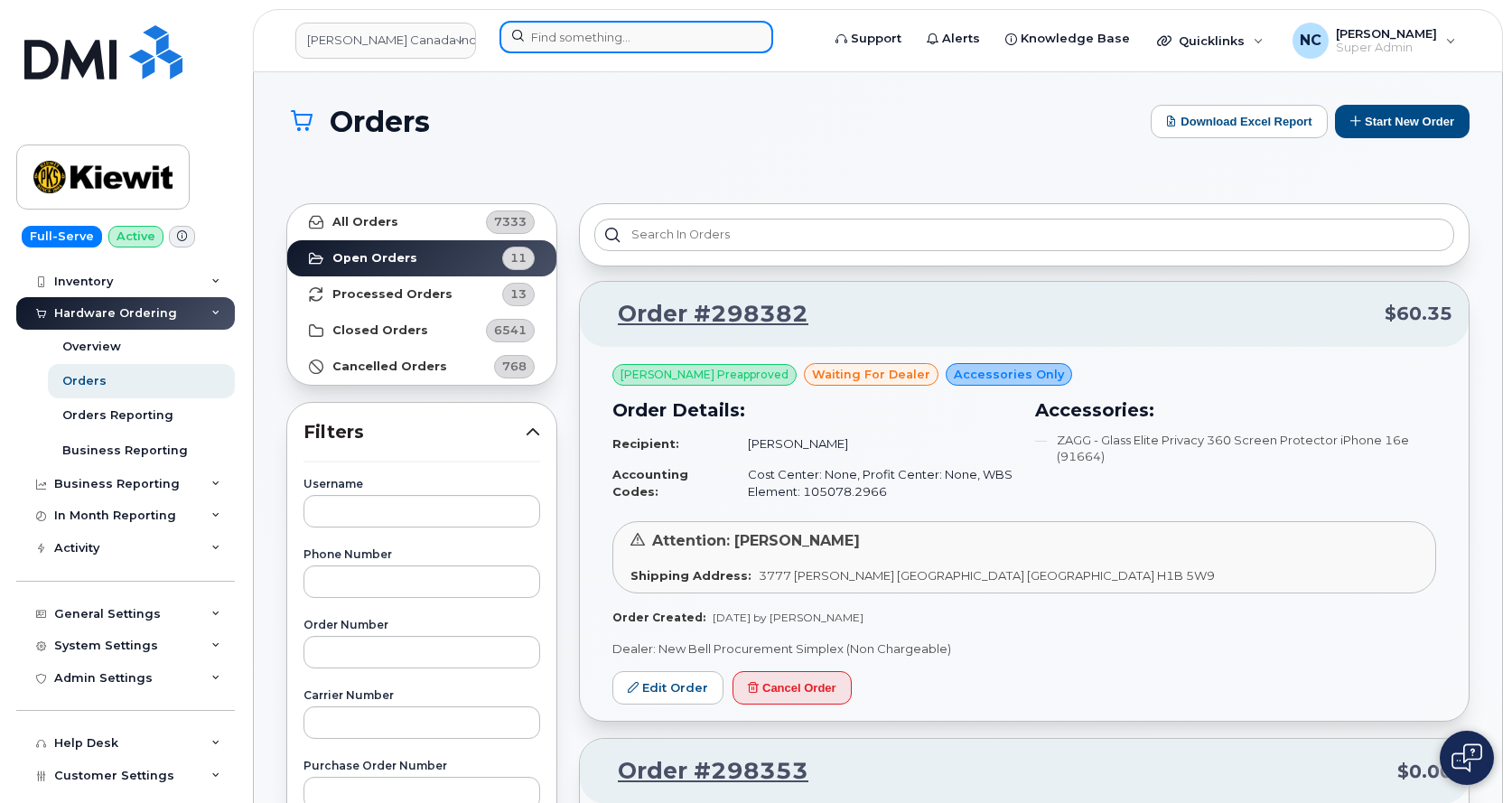
click at [595, 45] on input at bounding box center [636, 37] width 274 height 33
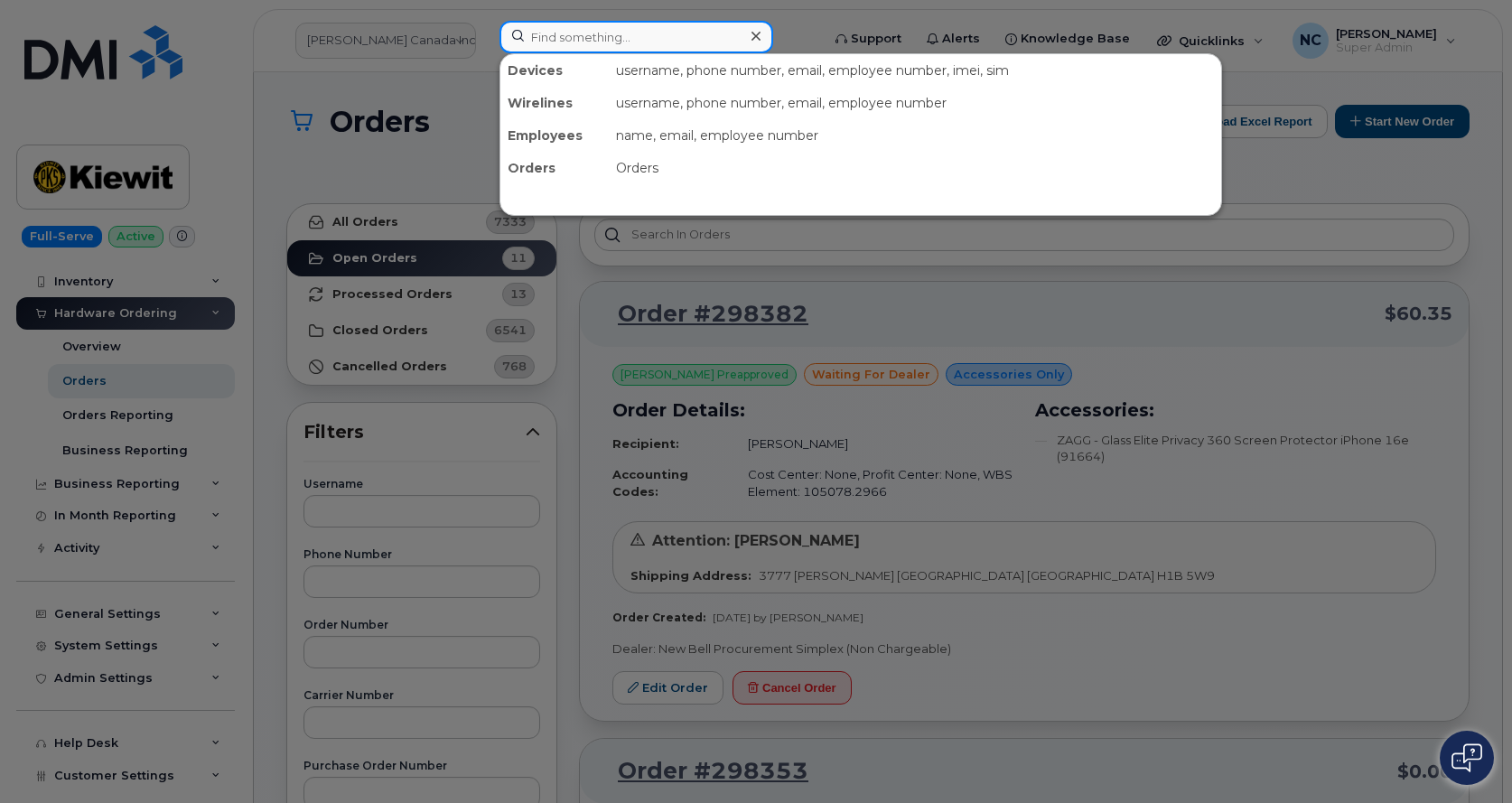
paste input "5142297763"
type input "5142297763"
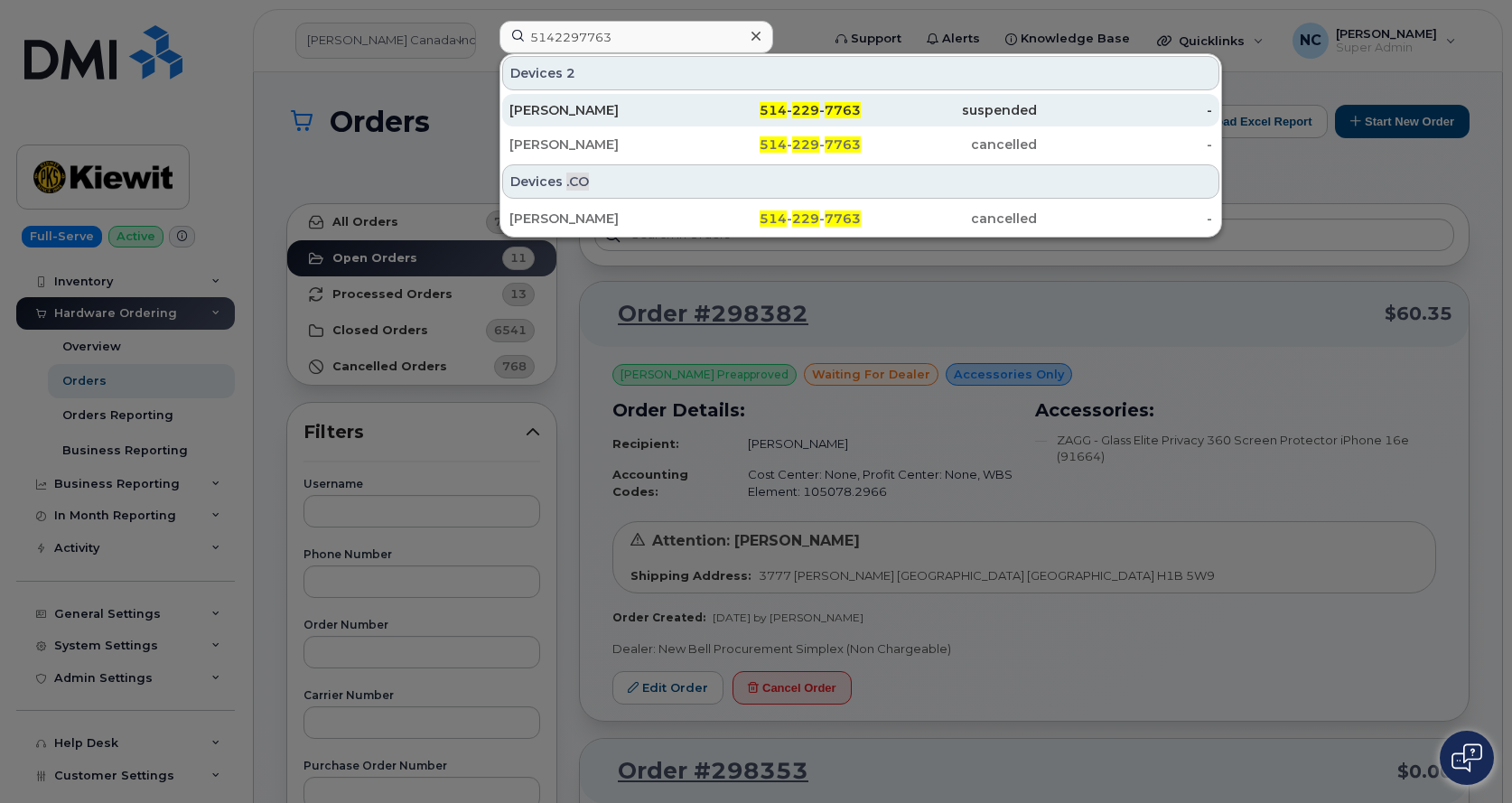
click at [637, 115] on div "[PERSON_NAME]" at bounding box center [597, 110] width 176 height 18
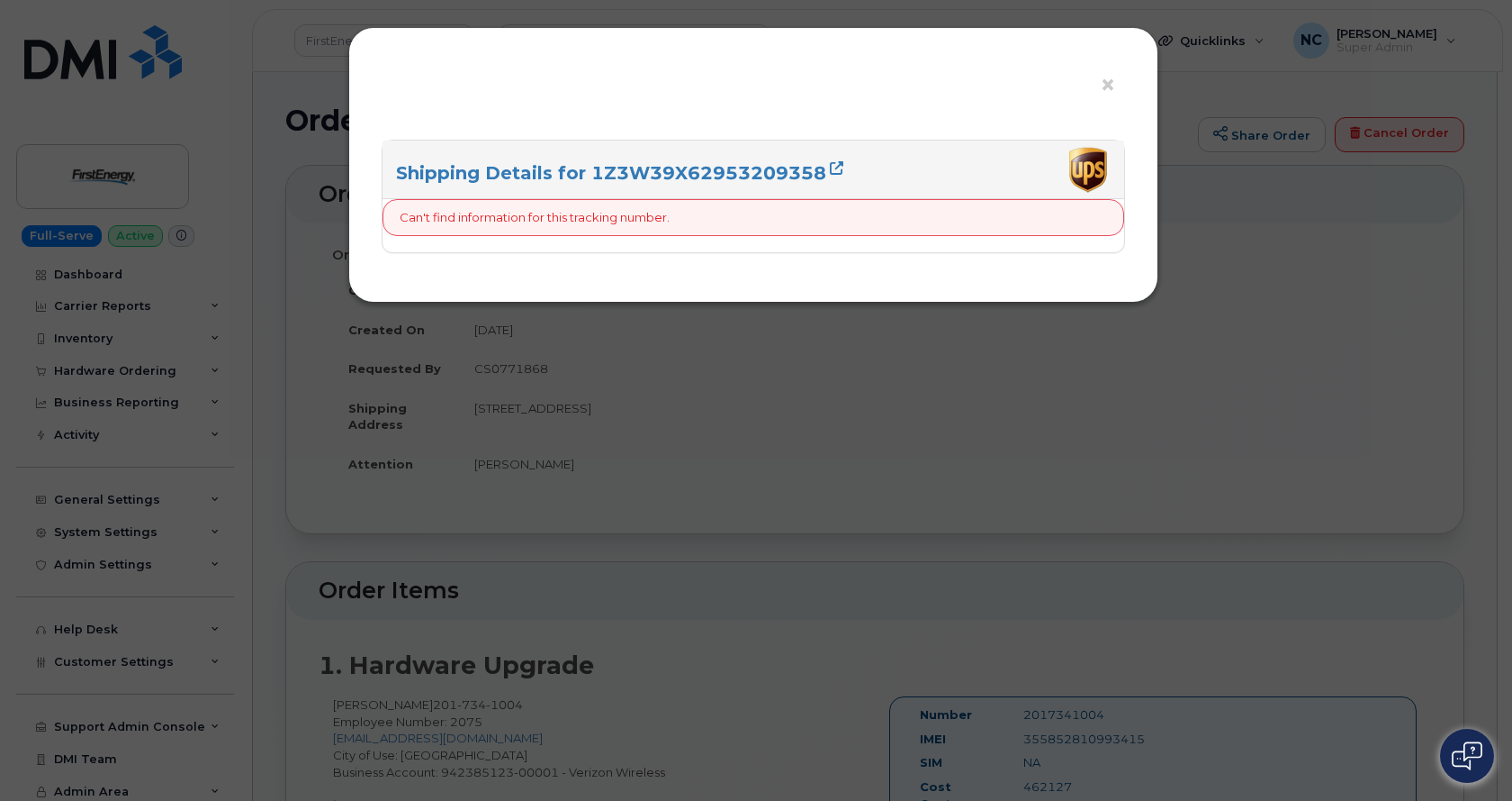
scroll to position [721, 0]
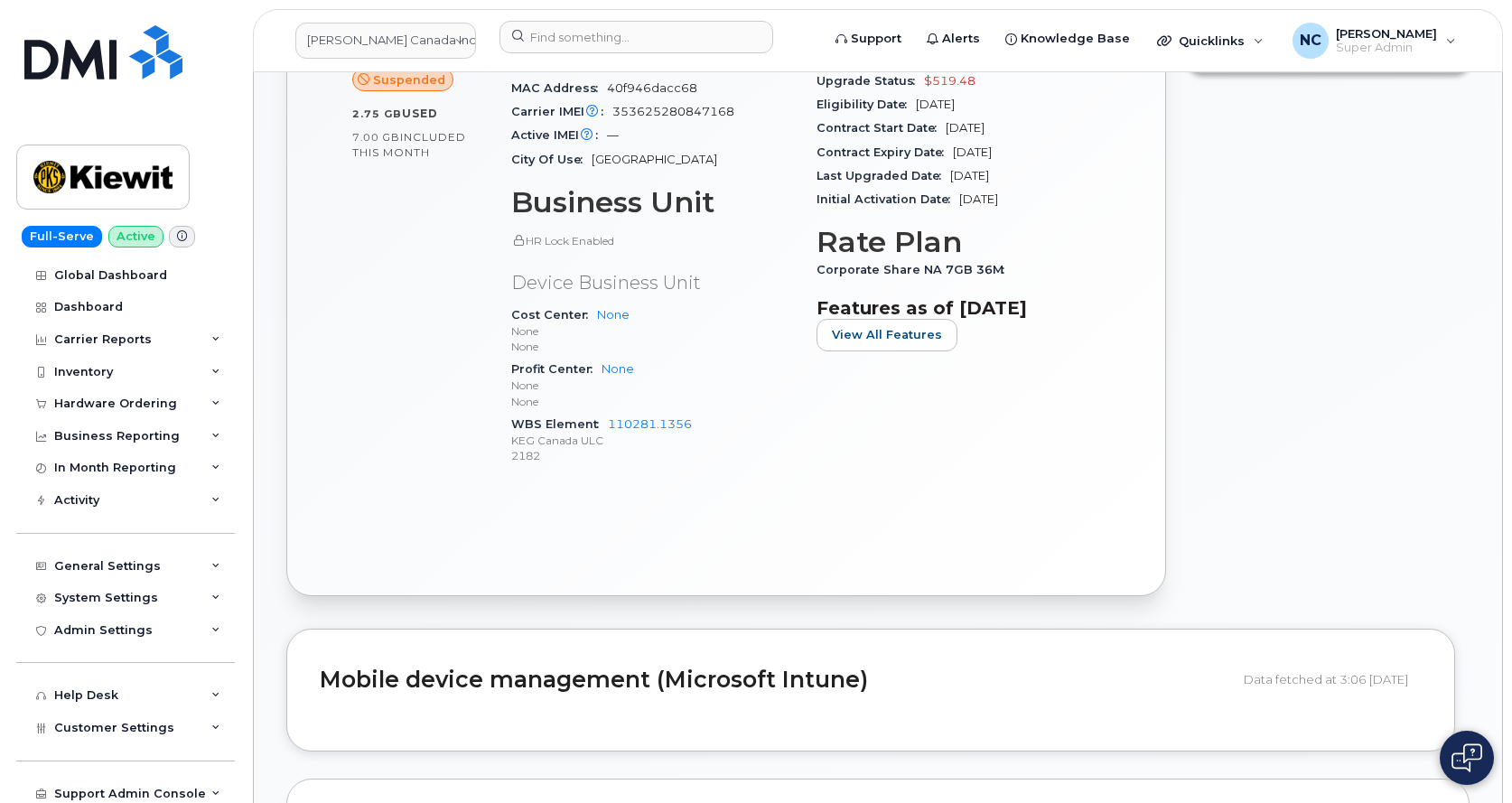
scroll to position [699, 0]
click at [646, 412] on div "WBS Element 110281.1356 KEG [GEOGRAPHIC_DATA] ULC 2182" at bounding box center [653, 439] width 284 height 55
click at [643, 416] on link "110281.1356" at bounding box center [649, 423] width 84 height 14
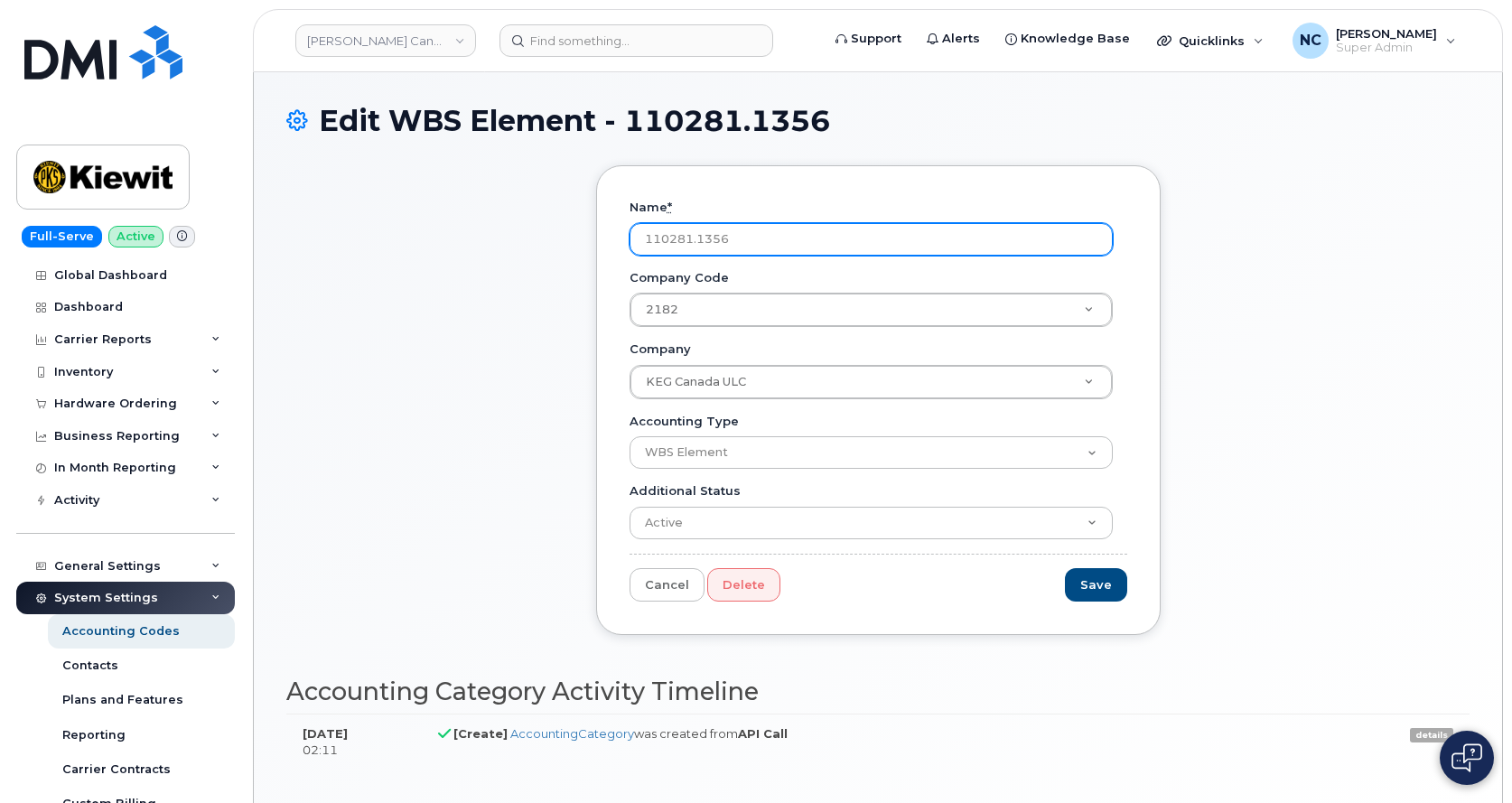
click at [756, 227] on input "110281.1356" at bounding box center [871, 239] width 483 height 33
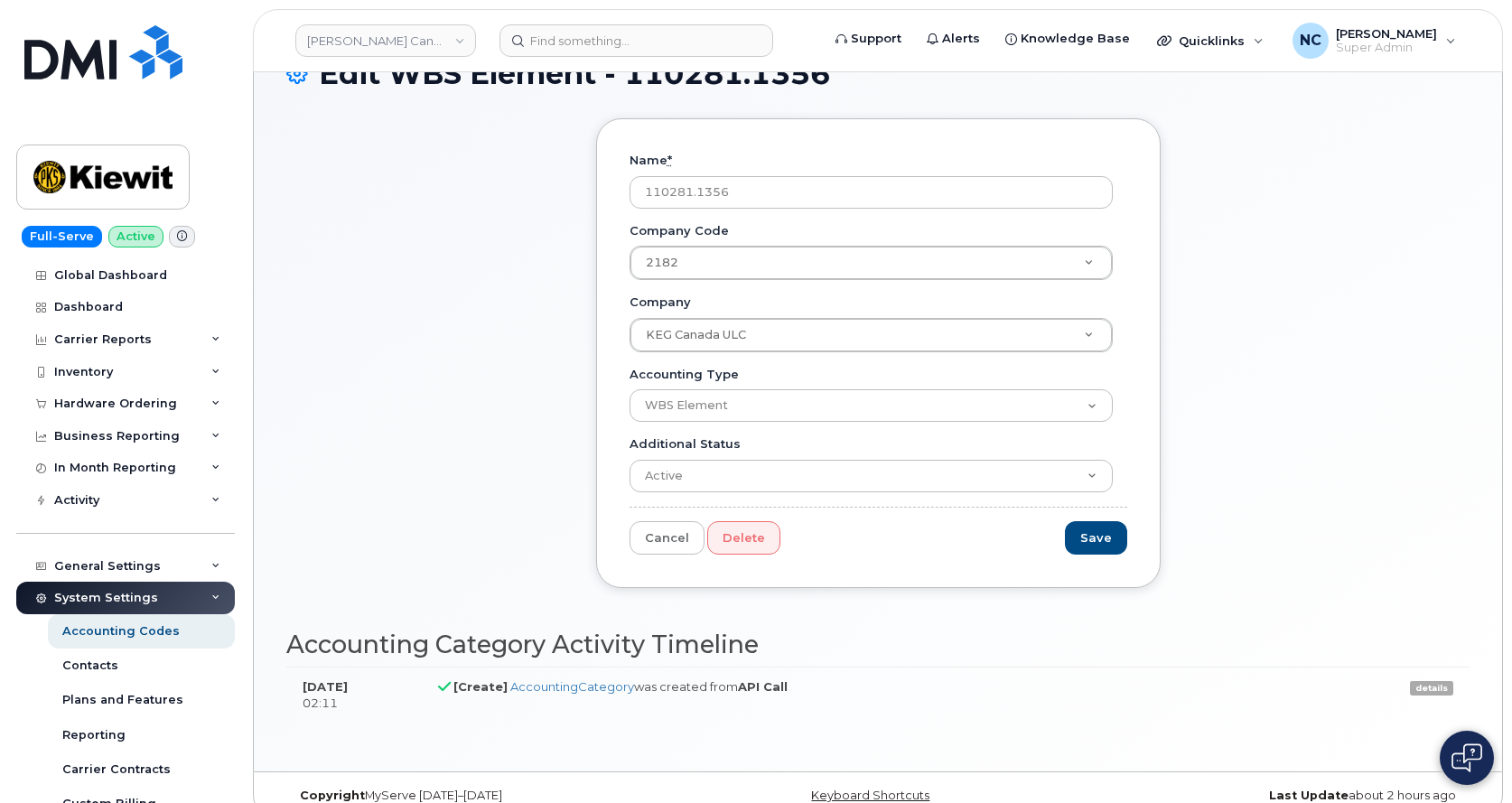
scroll to position [73, 0]
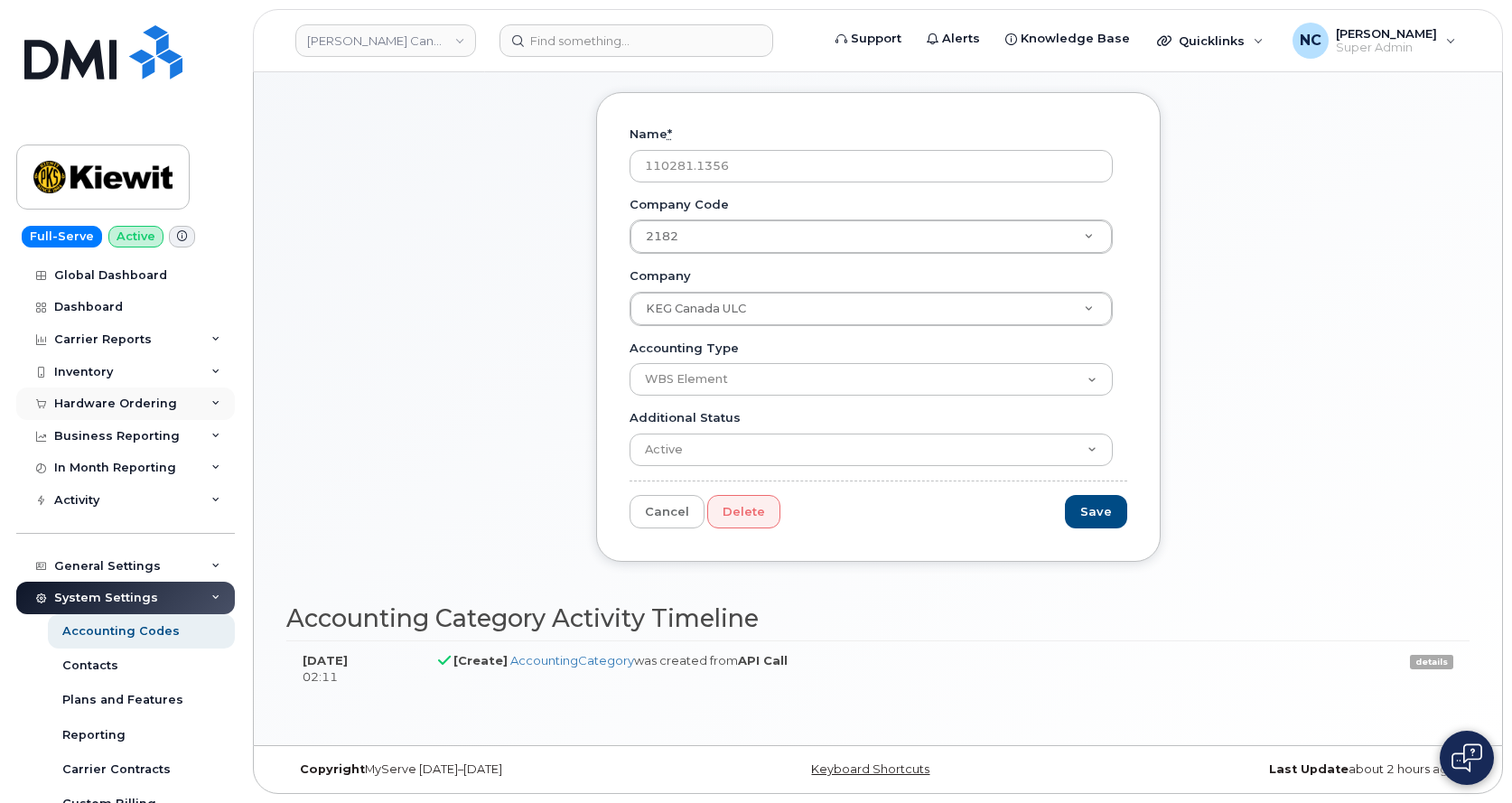
click at [179, 409] on div "Hardware Ordering" at bounding box center [125, 403] width 218 height 33
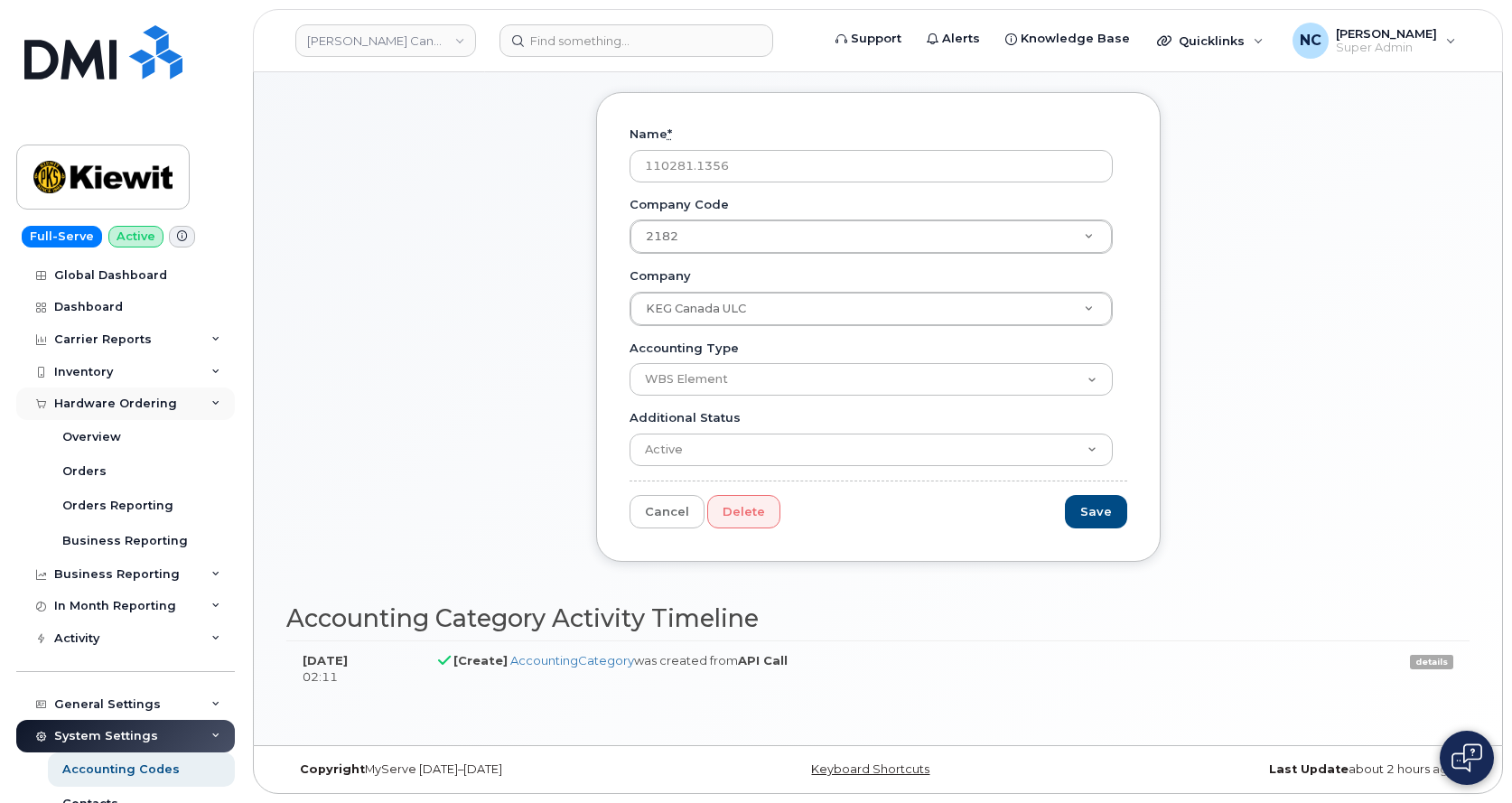
click at [179, 405] on div "Hardware Ordering" at bounding box center [125, 403] width 218 height 33
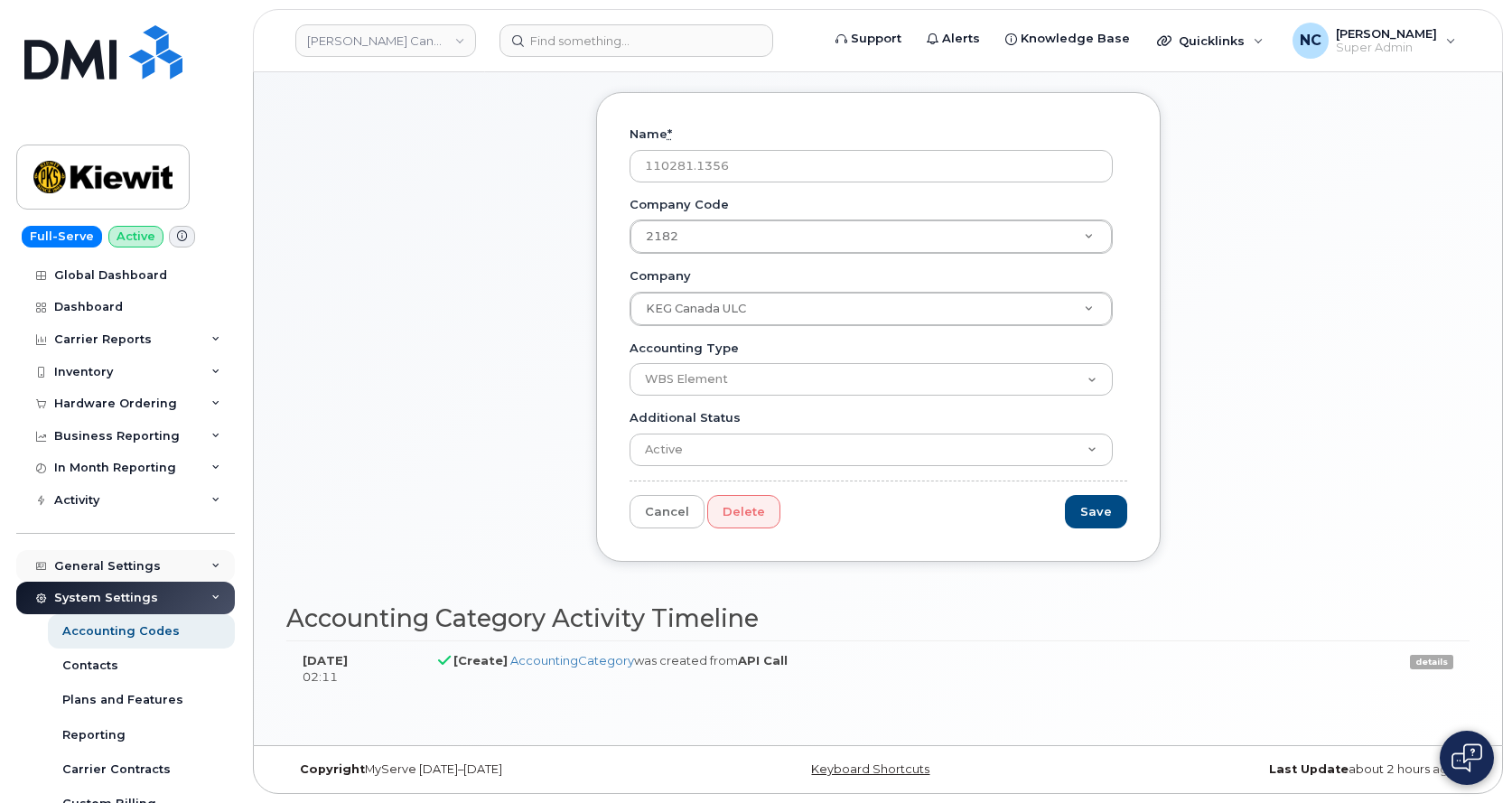
click at [126, 561] on div "General Settings" at bounding box center [107, 566] width 106 height 15
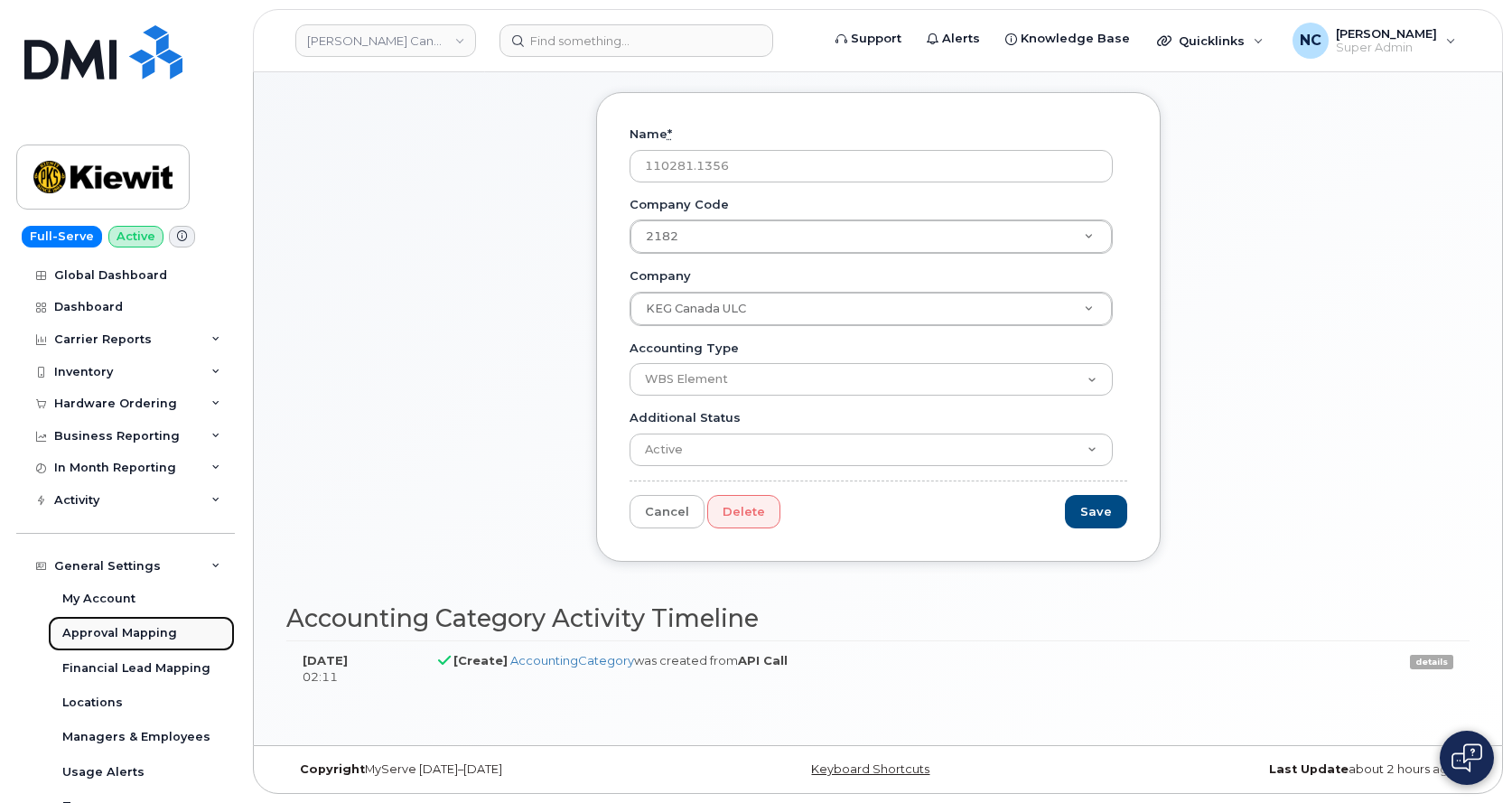
click at [142, 637] on div "Approval Mapping" at bounding box center [120, 633] width 115 height 16
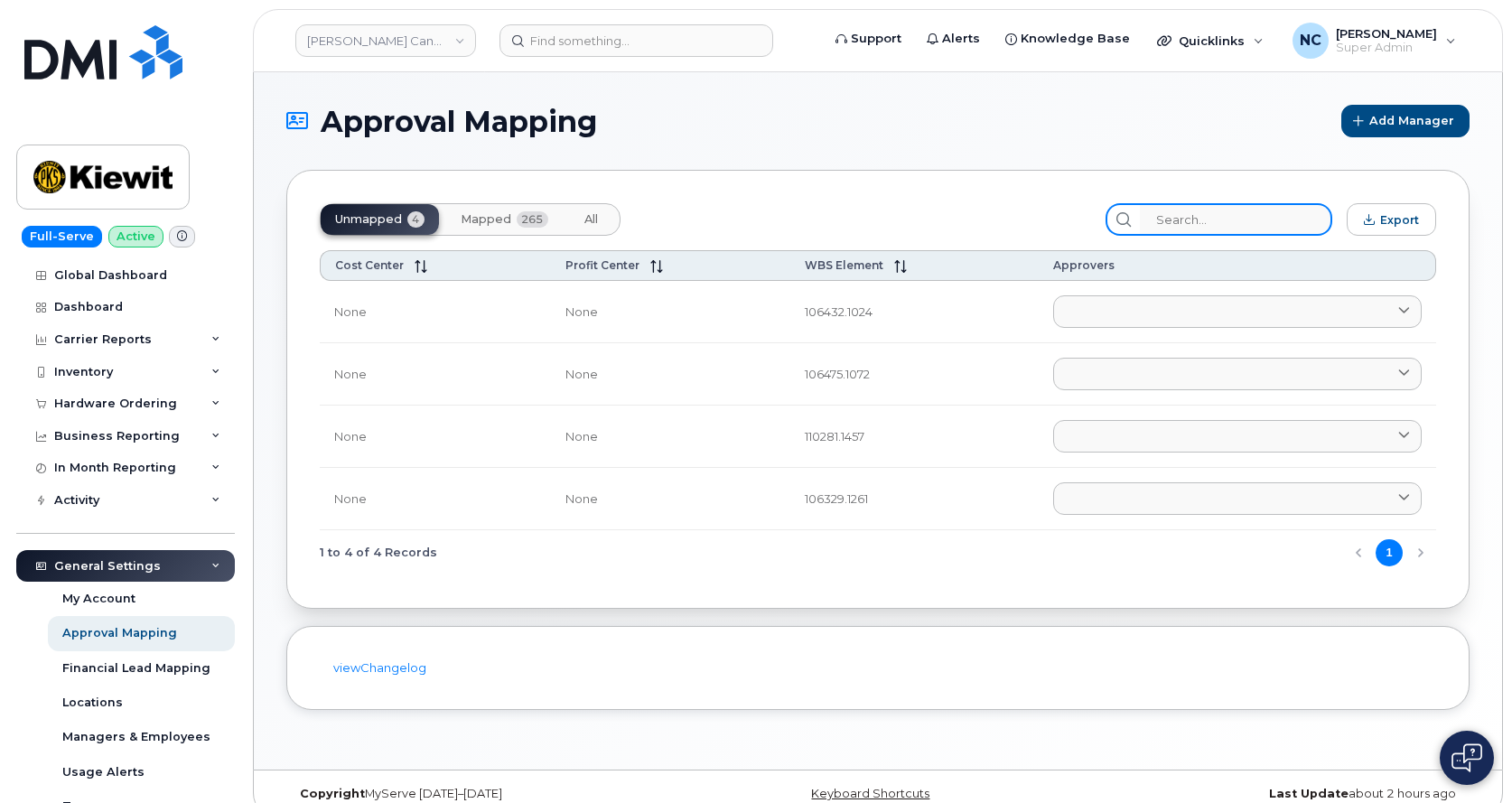
click at [1197, 223] on input "search" at bounding box center [1236, 219] width 193 height 33
paste input "110281.1356"
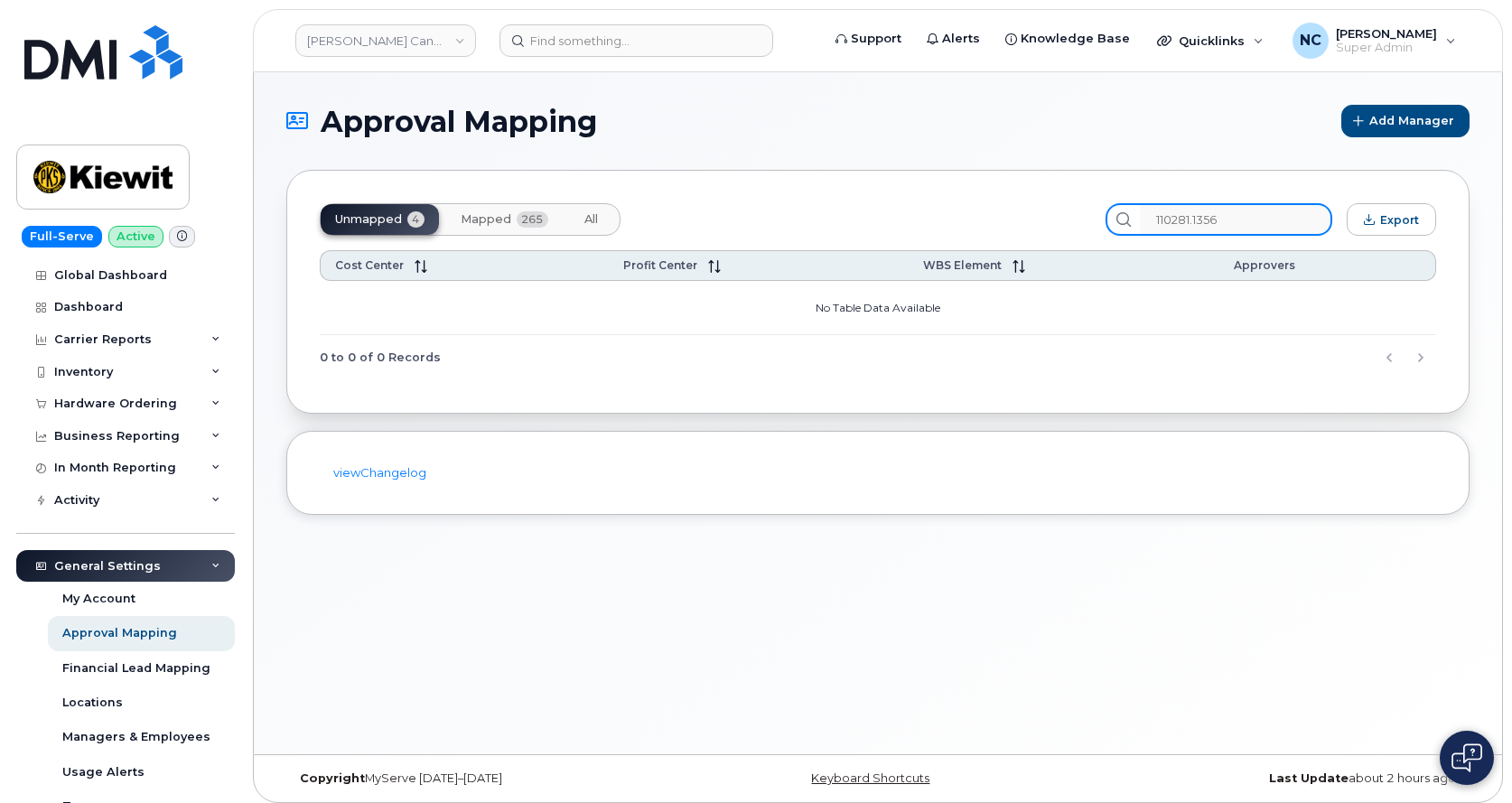
type input "110281.1356"
click at [491, 221] on span "Mapped" at bounding box center [485, 219] width 51 height 15
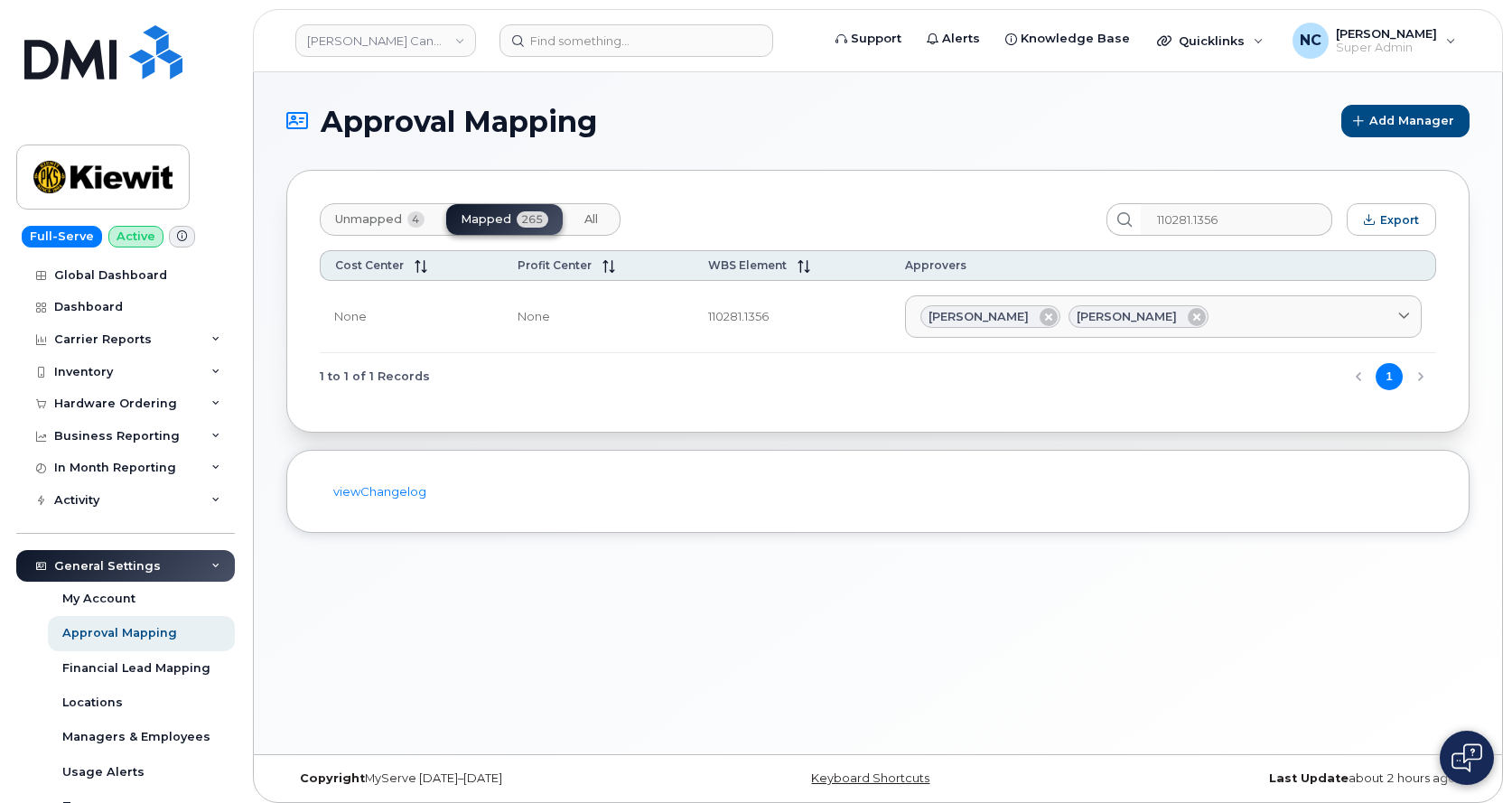
drag, startPoint x: 996, startPoint y: 318, endPoint x: 862, endPoint y: 330, distance: 134.5
click at [858, 337] on tr "None None 110281.1356 [PERSON_NAME] [PERSON_NAME] [PERSON_NAME] EBOI [PERSON_NA…" at bounding box center [878, 318] width 1116 height 73
click at [973, 321] on span "[PERSON_NAME]" at bounding box center [978, 316] width 100 height 17
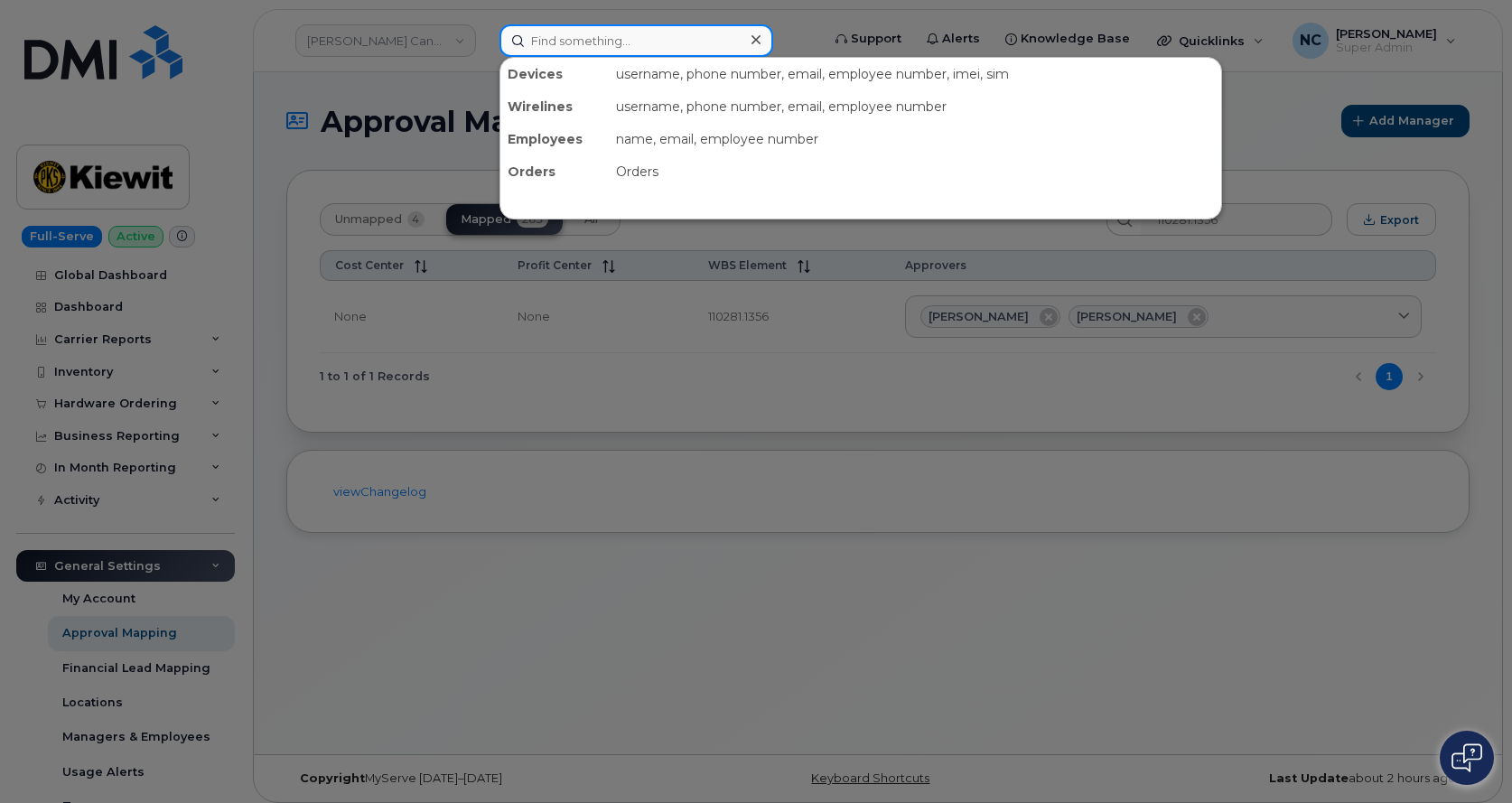
click at [731, 45] on input at bounding box center [636, 41] width 274 height 33
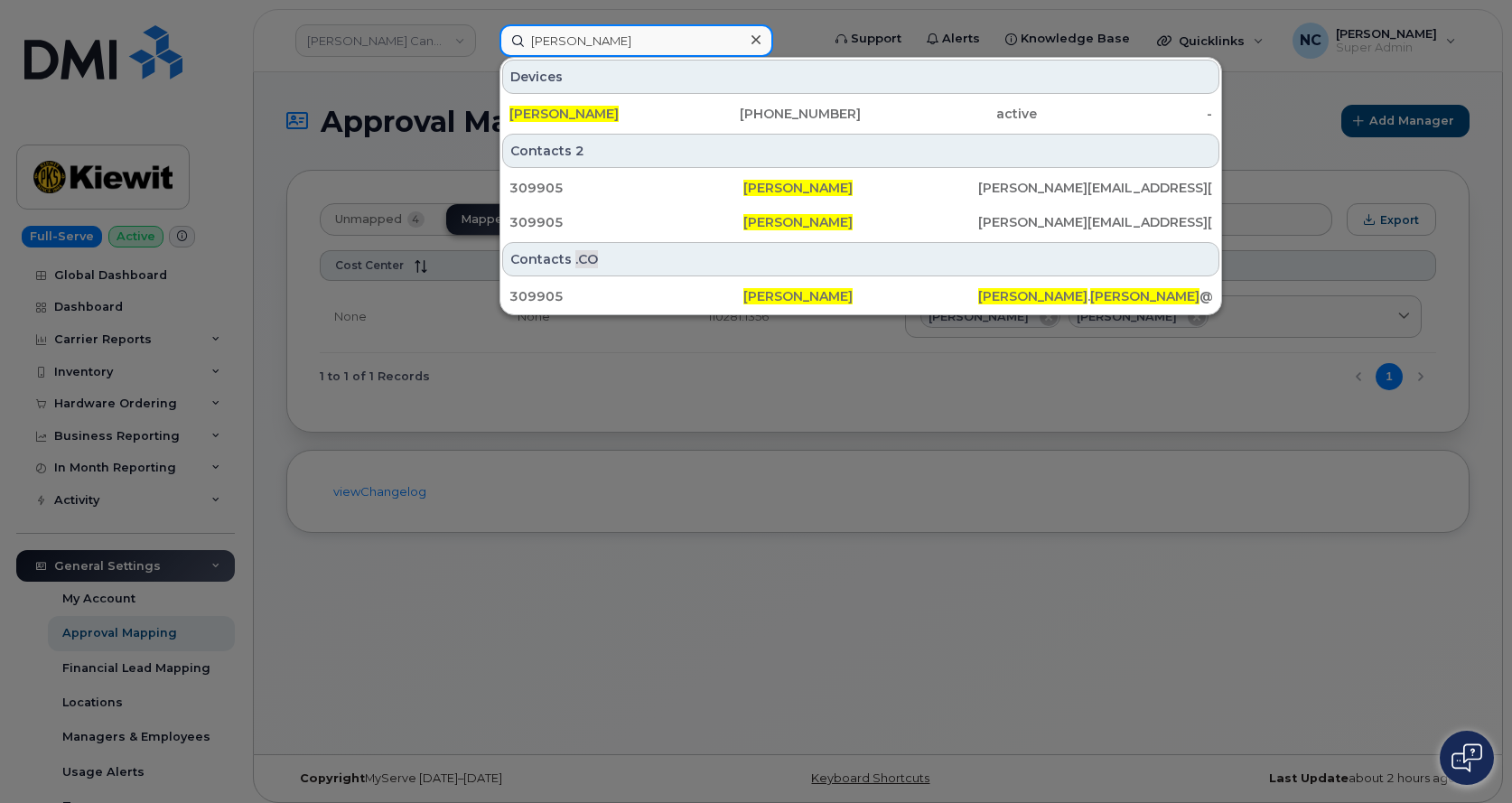
type input "[PERSON_NAME]"
drag, startPoint x: 672, startPoint y: 46, endPoint x: 464, endPoint y: 16, distance: 210.2
click at [485, 25] on div "[PERSON_NAME] Devices [PERSON_NAME] [PHONE_NUMBER] active - Contacts 2 309905 […" at bounding box center [654, 41] width 338 height 33
type input "[PERSON_NAME]"
